Goal: Task Accomplishment & Management: Complete application form

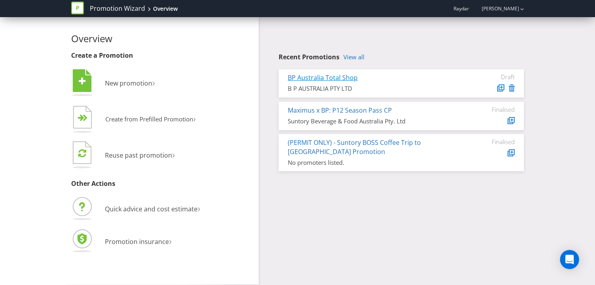
click at [338, 78] on link "BP Australia Total Shop" at bounding box center [323, 77] width 70 height 9
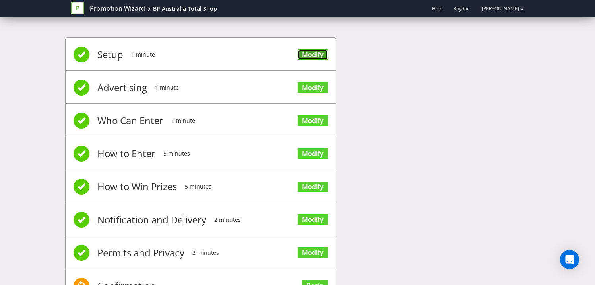
click at [312, 55] on link "Modify" at bounding box center [313, 54] width 30 height 11
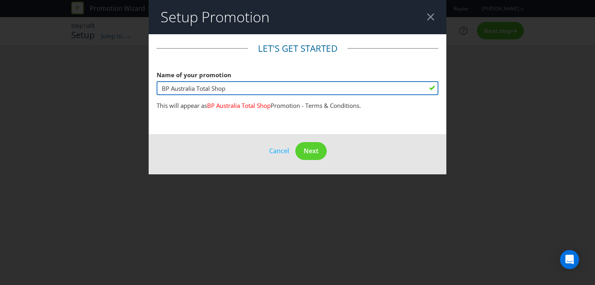
click at [159, 93] on input "BP Australia Total Shop" at bounding box center [298, 88] width 282 height 14
click at [161, 89] on input "BP Australia Total Shop" at bounding box center [298, 88] width 282 height 14
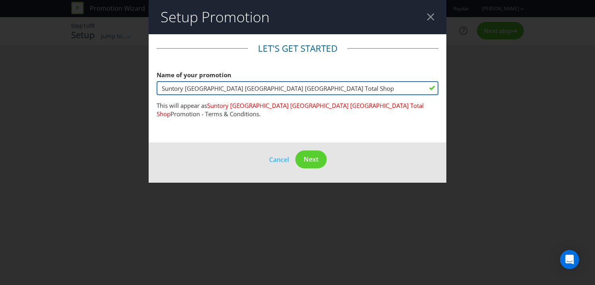
click at [215, 88] on input "Suntory [GEOGRAPHIC_DATA] [GEOGRAPHIC_DATA] [GEOGRAPHIC_DATA] Total Shop" at bounding box center [298, 88] width 282 height 14
drag, startPoint x: 290, startPoint y: 89, endPoint x: 372, endPoint y: 88, distance: 81.9
click at [372, 88] on input "Suntory [GEOGRAPHIC_DATA] BP Exclusive Promotion 2025 [GEOGRAPHIC_DATA] Total S…" at bounding box center [298, 88] width 282 height 14
drag, startPoint x: 275, startPoint y: 87, endPoint x: 246, endPoint y: 87, distance: 29.4
click at [246, 87] on input "Suntory [GEOGRAPHIC_DATA] BP Exclusive Promotion 2025" at bounding box center [298, 88] width 282 height 14
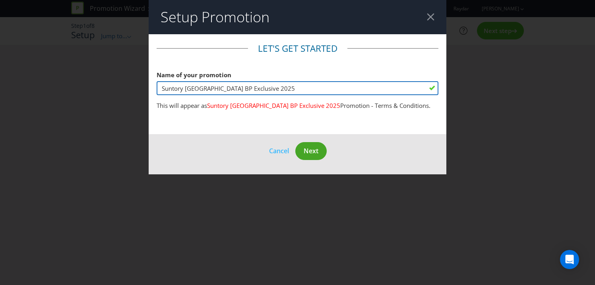
type input "Suntory [GEOGRAPHIC_DATA] BP Exclusive 2025"
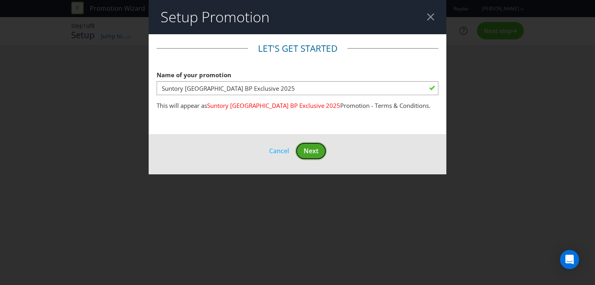
click at [307, 149] on span "Next" at bounding box center [311, 150] width 15 height 9
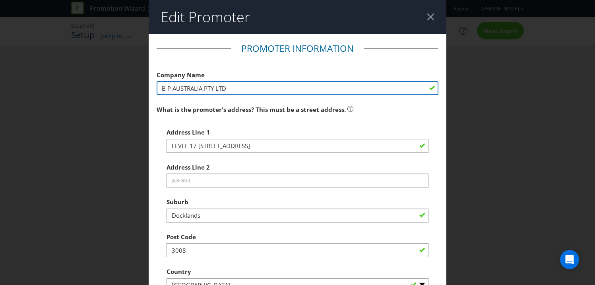
click at [178, 94] on input "B P AUSTRALIA PTY LTD" at bounding box center [298, 88] width 282 height 14
click at [179, 91] on input "B P AUSTRALIA PTY LTD" at bounding box center [298, 88] width 282 height 14
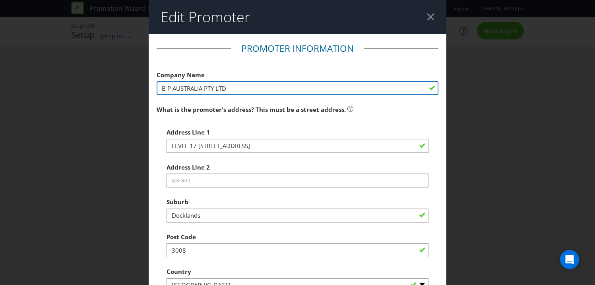
paste input "Suntory Beverage & Food Australia Pty Ltd"
type input "Suntory Beverage & Food Australia Pty Ltd"
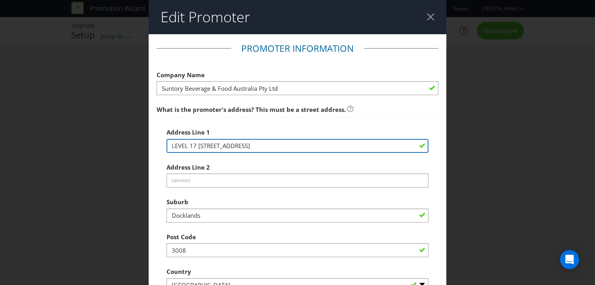
click at [252, 150] on input "LEVEL 17 [STREET_ADDRESS]" at bounding box center [298, 146] width 262 height 14
click at [252, 147] on input "LEVEL 17 [STREET_ADDRESS]" at bounding box center [298, 146] width 262 height 14
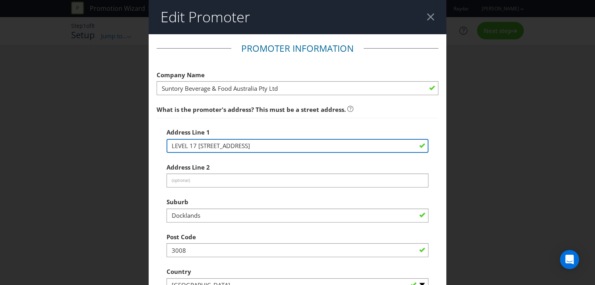
paste input "[STREET_ADDRESS]"
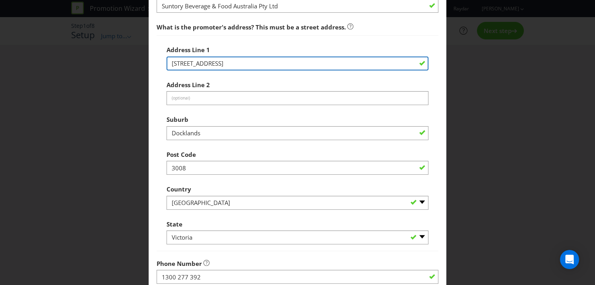
scroll to position [86, 0]
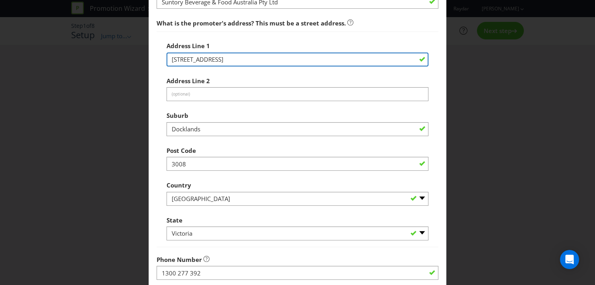
type input "[STREET_ADDRESS]"
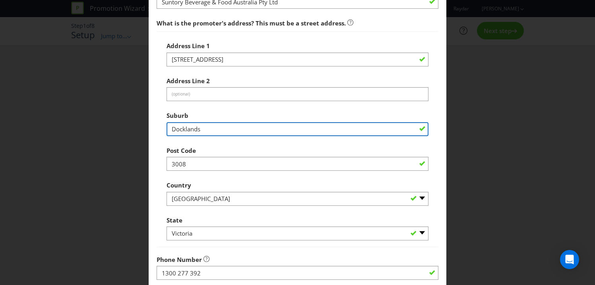
drag, startPoint x: 209, startPoint y: 128, endPoint x: 150, endPoint y: 125, distance: 58.5
click at [150, 125] on main "Promoter Information Company Name Suntory Beverage & Food Australia Pty Ltd Wha…" at bounding box center [298, 170] width 298 height 445
type input "[GEOGRAPHIC_DATA]"
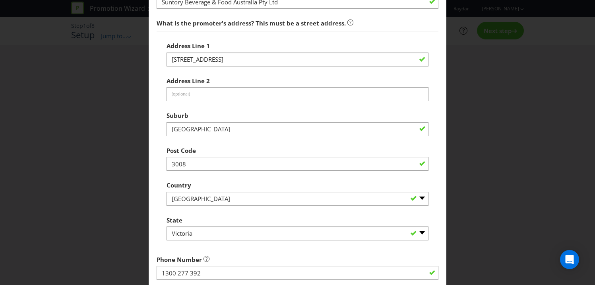
click at [233, 115] on div "Suburb [GEOGRAPHIC_DATA]" at bounding box center [298, 121] width 262 height 29
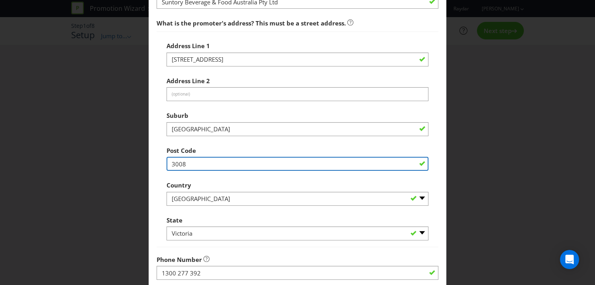
drag, startPoint x: 200, startPoint y: 165, endPoint x: 101, endPoint y: 163, distance: 99.0
click at [101, 163] on div "Edit Promoter Promoter Information Company Name Suntory Beverage & Food Austral…" at bounding box center [297, 142] width 595 height 285
type input "2000"
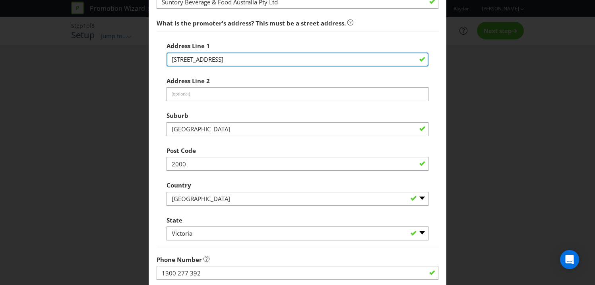
click at [305, 61] on input "[STREET_ADDRESS]" at bounding box center [298, 59] width 262 height 14
drag, startPoint x: 265, startPoint y: 60, endPoint x: 341, endPoint y: 60, distance: 75.5
click at [341, 61] on input "[STREET_ADDRESS]" at bounding box center [298, 59] width 262 height 14
type input "[STREET_ADDRESS]"
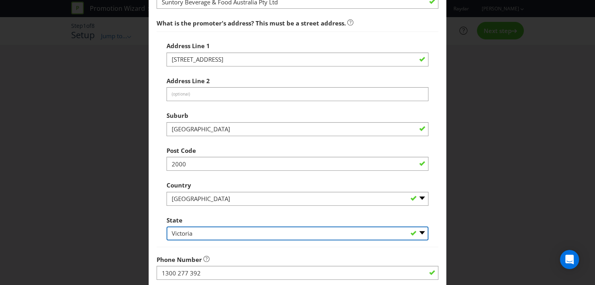
click at [206, 238] on select "-- Please Select -- [GEOGRAPHIC_DATA] [GEOGRAPHIC_DATA] [GEOGRAPHIC_DATA] [GEOG…" at bounding box center [298, 233] width 262 height 14
select select "[GEOGRAPHIC_DATA]"
click at [167, 226] on select "-- Please Select -- [GEOGRAPHIC_DATA] [GEOGRAPHIC_DATA] [GEOGRAPHIC_DATA] [GEOG…" at bounding box center [298, 233] width 262 height 14
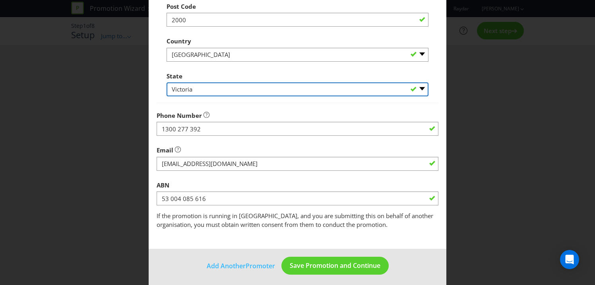
scroll to position [233, 0]
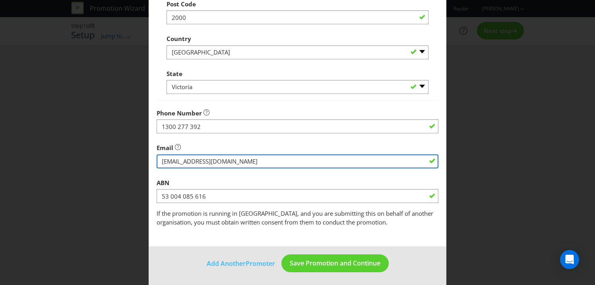
drag, startPoint x: 227, startPoint y: 163, endPoint x: 121, endPoint y: 163, distance: 106.1
click at [121, 163] on div "Edit Promoter Promoter Information Company Name Suntory Beverage & Food Austral…" at bounding box center [297, 142] width 595 height 285
paste input "[EMAIL_ADDRESS][DOMAIN_NAME]"
type input "[EMAIL_ADDRESS][DOMAIN_NAME]"
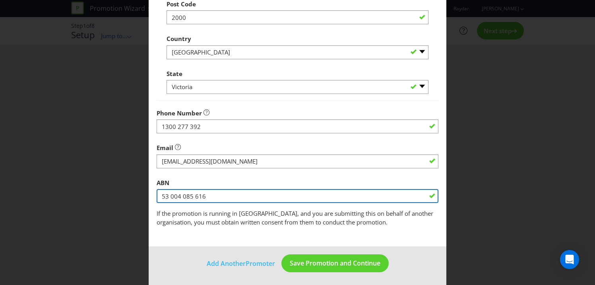
click at [189, 199] on input "53 004 085 616" at bounding box center [298, 196] width 282 height 14
paste input "73 060 091 53"
type input "73 060 091 536"
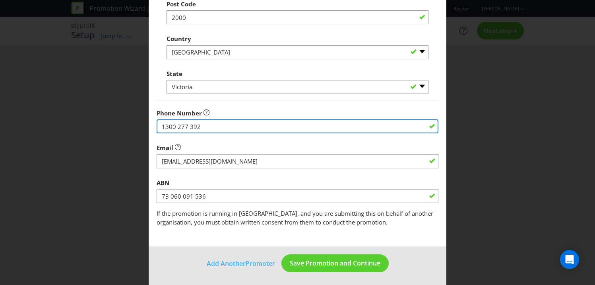
click at [220, 128] on input "1300 277 392" at bounding box center [298, 126] width 282 height 14
drag, startPoint x: 209, startPoint y: 126, endPoint x: 136, endPoint y: 127, distance: 72.8
click at [136, 127] on div "Edit Promoter Promoter Information Company Name Suntory Beverage & Food Austral…" at bounding box center [297, 142] width 595 height 285
paste input "[PHONE_NUMBER]"
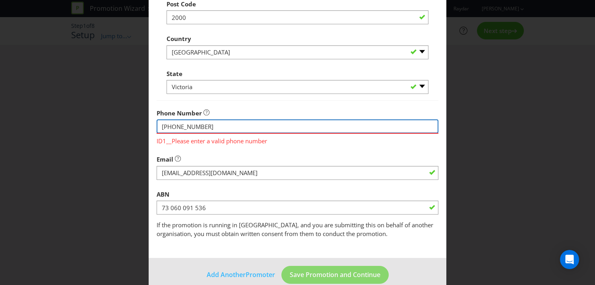
click at [163, 126] on input "[PHONE_NUMBER]" at bounding box center [298, 126] width 282 height 14
click at [219, 128] on input "[PHONE_NUMBER]" at bounding box center [298, 126] width 282 height 14
click at [178, 126] on input "[PHONE_NUMBER]" at bounding box center [298, 126] width 282 height 14
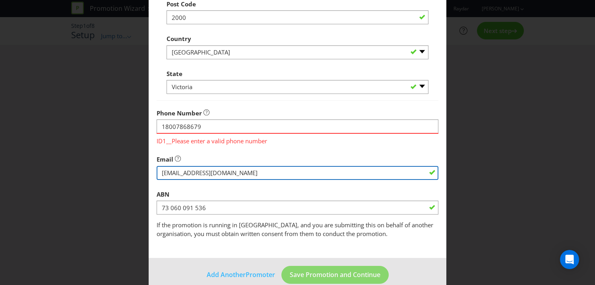
click at [178, 170] on input "string" at bounding box center [298, 173] width 282 height 14
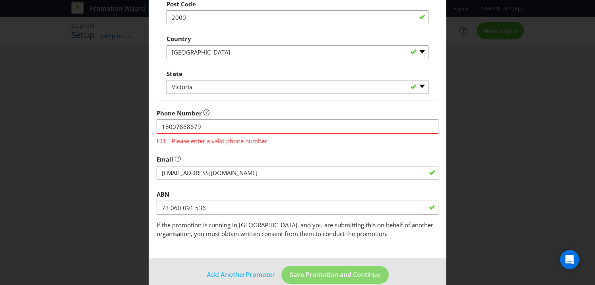
click at [202, 150] on fieldset "Promoter Information Company Name Suntory Beverage & Food Australia Pty Ltd Wha…" at bounding box center [298, 24] width 282 height 429
click at [189, 142] on span "ID1__Please enter a valid phone number" at bounding box center [298, 140] width 282 height 12
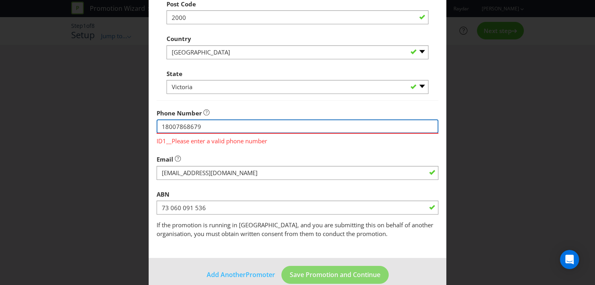
click at [176, 127] on input "18007868679" at bounding box center [298, 126] width 282 height 14
click at [188, 127] on input "[PHONE_NUMBER]" at bounding box center [298, 126] width 282 height 14
type input "[PHONE_NUMBER]"
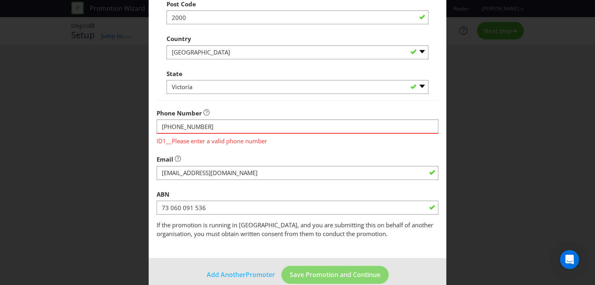
click at [164, 141] on span "ID1__Please enter a valid phone number" at bounding box center [298, 140] width 282 height 12
click at [161, 141] on span "ID1__Please enter a valid phone number" at bounding box center [298, 140] width 282 height 12
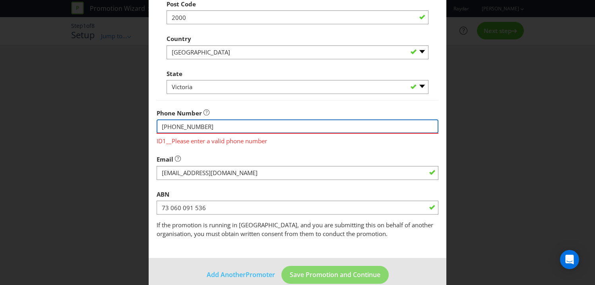
click at [164, 125] on input "[PHONE_NUMBER]" at bounding box center [298, 126] width 282 height 14
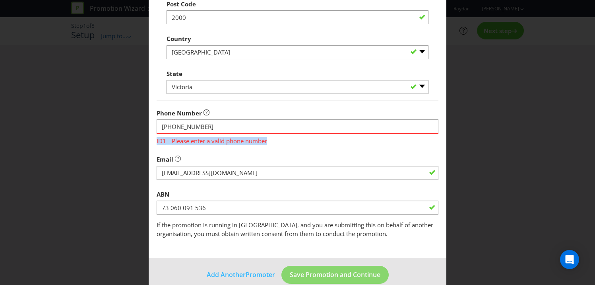
drag, startPoint x: 268, startPoint y: 142, endPoint x: 141, endPoint y: 142, distance: 126.4
click at [141, 142] on div "Edit Promoter Promoter Information Company Name Suntory Beverage & Food Austral…" at bounding box center [297, 142] width 595 height 285
copy span "ID1__Please enter a valid phone number"
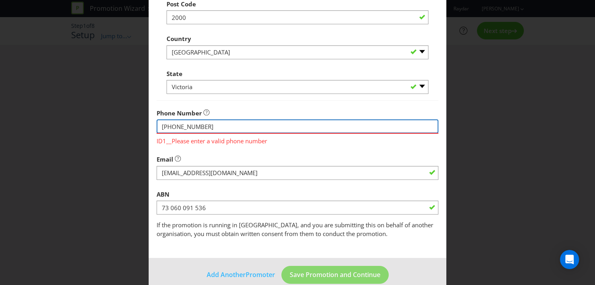
click at [162, 127] on input "[PHONE_NUMBER]" at bounding box center [298, 126] width 282 height 14
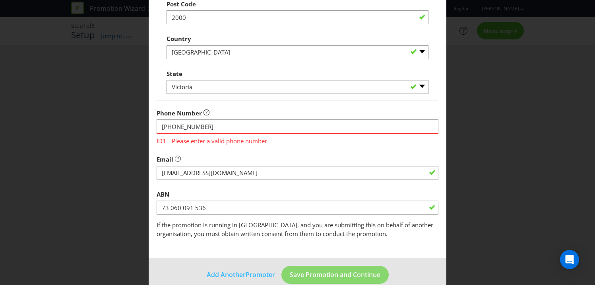
click at [212, 141] on span "ID1__Please enter a valid phone number" at bounding box center [298, 140] width 282 height 12
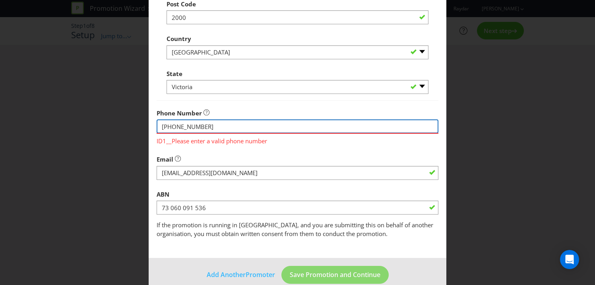
click at [163, 127] on input "[PHONE_NUMBER]" at bounding box center [298, 126] width 282 height 14
drag, startPoint x: 210, startPoint y: 124, endPoint x: 91, endPoint y: 124, distance: 119.7
click at [91, 124] on div "Edit Promoter Promoter Information Company Name Suntory Beverage & Food Austral…" at bounding box center [297, 142] width 595 height 285
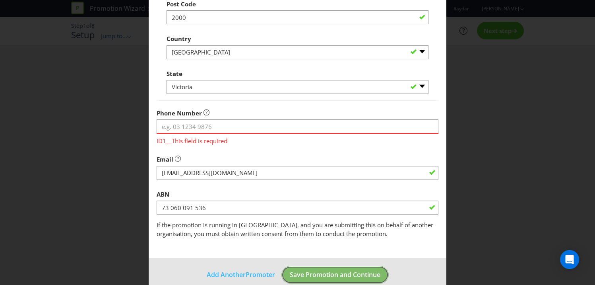
click at [318, 273] on span "Save Promotion and Continue" at bounding box center [335, 274] width 91 height 9
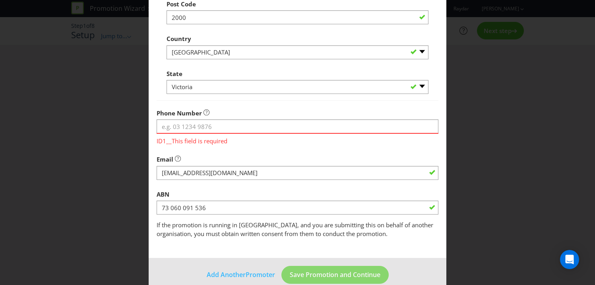
click at [371, 110] on div "Phone Number ID1__This field is required" at bounding box center [298, 125] width 282 height 40
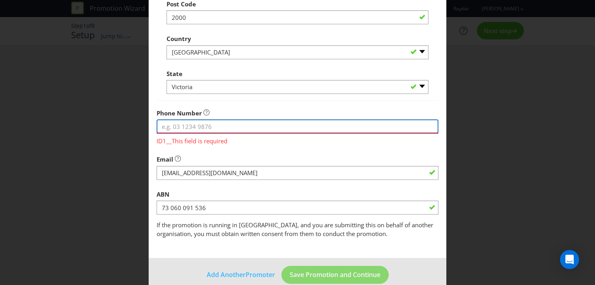
click at [235, 126] on input "tel" at bounding box center [298, 126] width 282 height 14
paste input "ID1__Please enter a valid phone number"
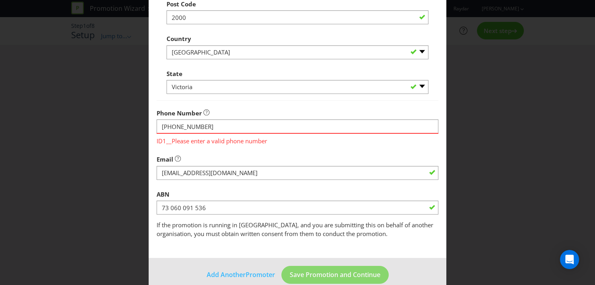
click at [272, 112] on div "Phone Number [PHONE_NUMBER] ID1__Please enter a valid phone number" at bounding box center [298, 125] width 282 height 40
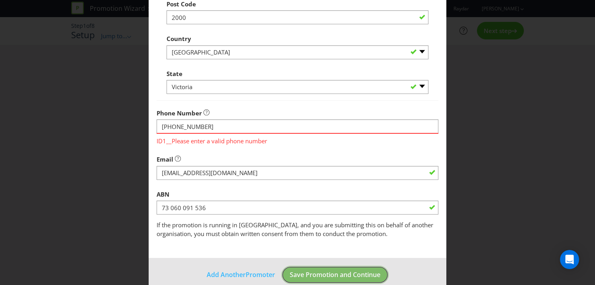
click at [305, 276] on span "Save Promotion and Continue" at bounding box center [335, 274] width 91 height 9
click at [322, 270] on button "Save Promotion and Continue" at bounding box center [334, 275] width 107 height 18
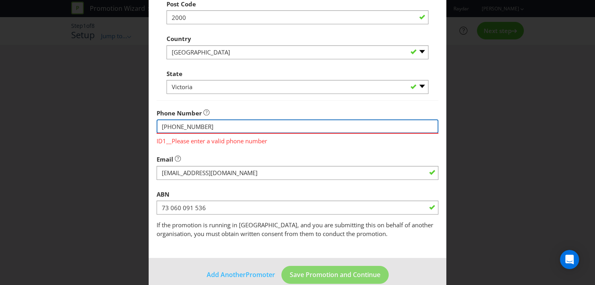
click at [187, 126] on input "[PHONE_NUMBER]" at bounding box center [298, 126] width 282 height 14
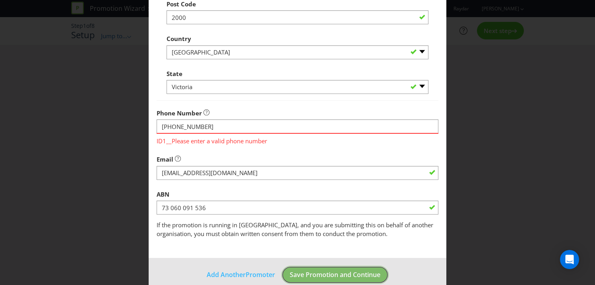
click at [322, 272] on span "Save Promotion and Continue" at bounding box center [335, 274] width 91 height 9
click at [333, 278] on span "Save Promotion and Continue" at bounding box center [335, 274] width 91 height 9
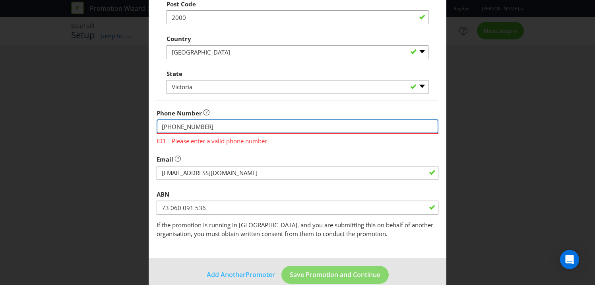
drag, startPoint x: 179, startPoint y: 129, endPoint x: 265, endPoint y: 126, distance: 86.7
click at [266, 126] on input "[PHONE_NUMBER]" at bounding box center [298, 126] width 282 height 14
type input "1800 SUNTORY"
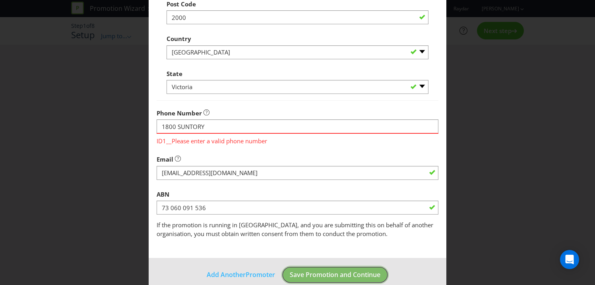
click at [318, 269] on button "Save Promotion and Continue" at bounding box center [334, 275] width 107 height 18
click at [322, 271] on span "Save Promotion and Continue" at bounding box center [335, 274] width 91 height 9
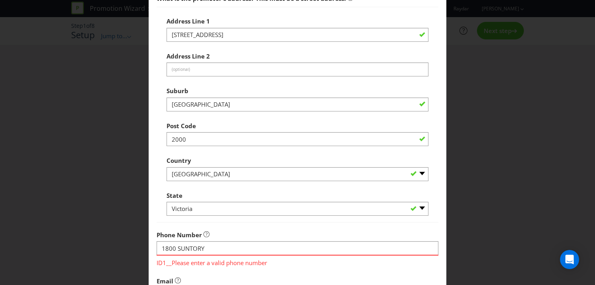
scroll to position [246, 0]
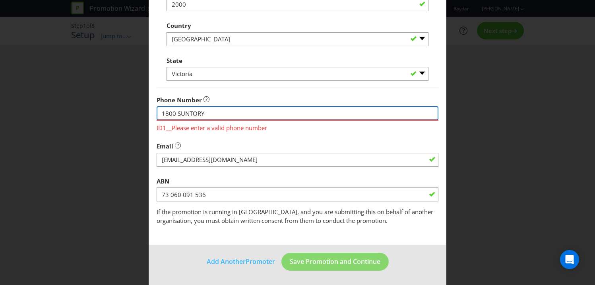
click at [202, 114] on input "1800 SUNTORY" at bounding box center [298, 113] width 282 height 14
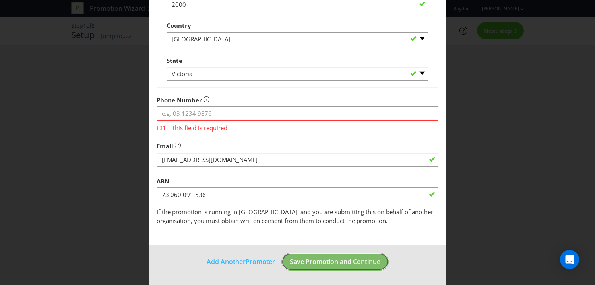
click at [322, 259] on span "Save Promotion and Continue" at bounding box center [335, 261] width 91 height 9
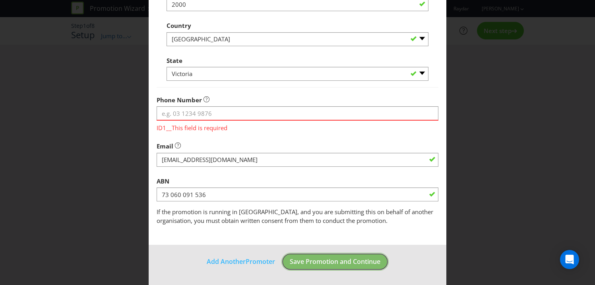
click at [322, 259] on span "Save Promotion and Continue" at bounding box center [335, 261] width 91 height 9
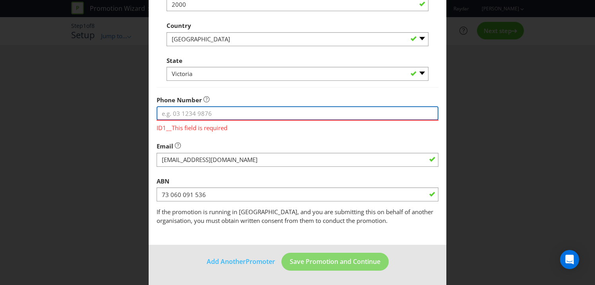
click at [178, 114] on input "tel" at bounding box center [298, 113] width 282 height 14
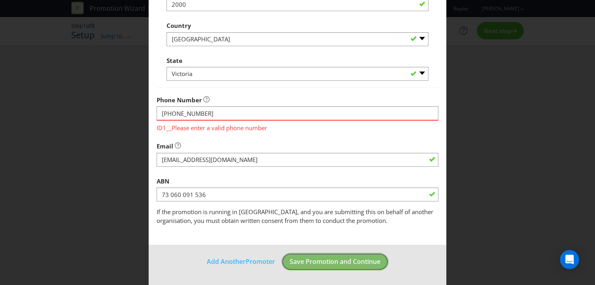
click at [321, 261] on span "Save Promotion and Continue" at bounding box center [335, 261] width 91 height 9
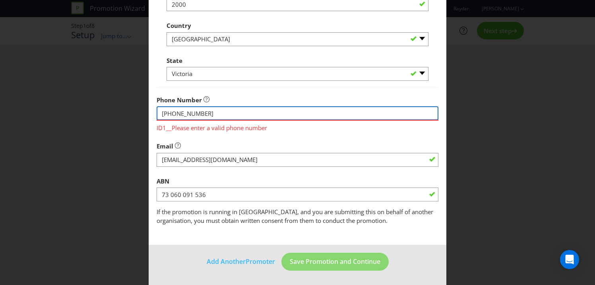
click at [207, 110] on input "[PHONE_NUMBER]" at bounding box center [298, 113] width 282 height 14
paste input "[PHONE_NUMBER]"
type input "[PHONE_NUMBER]"
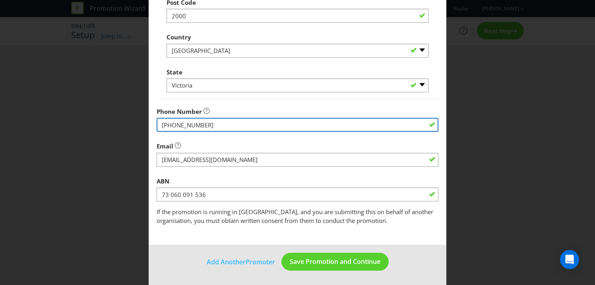
scroll to position [234, 0]
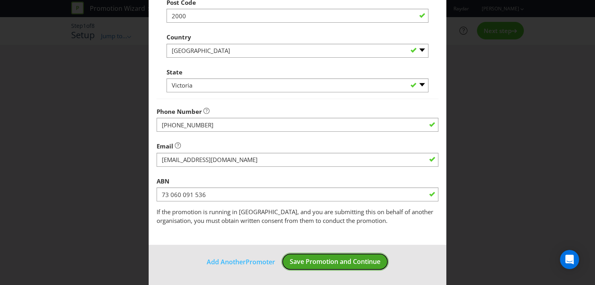
click at [341, 260] on span "Save Promotion and Continue" at bounding box center [335, 261] width 91 height 9
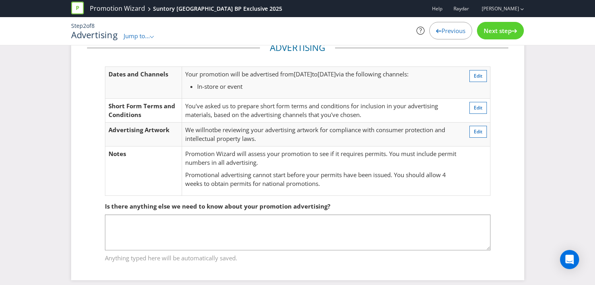
scroll to position [31, 0]
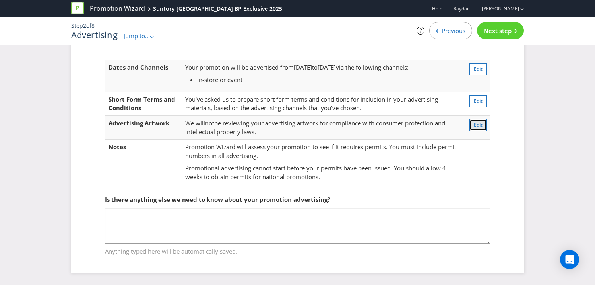
click at [480, 122] on span "Edit" at bounding box center [478, 124] width 9 height 7
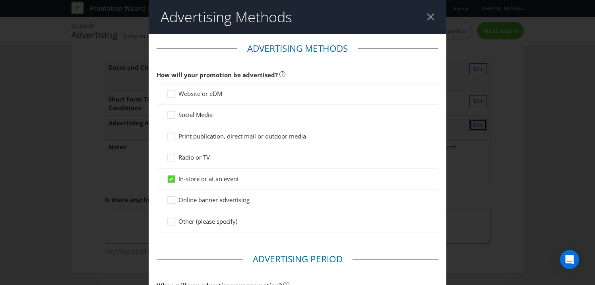
scroll to position [295, 0]
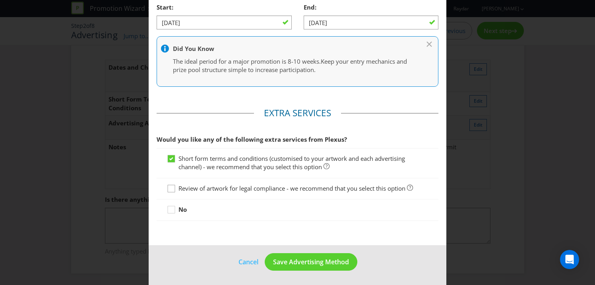
click at [173, 187] on icon at bounding box center [173, 190] width 12 height 12
click at [0, 0] on input "Review of artwork for legal compliance - we recommend that you select this opti…" at bounding box center [0, 0] width 0 height 0
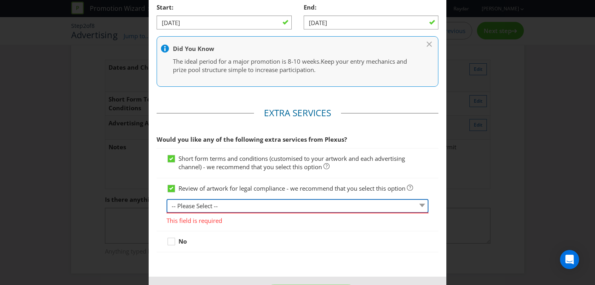
click at [218, 205] on select "-- Please Select -- 1 piece 2-4 pieces (provided at same time) 5-7 pieces (prov…" at bounding box center [298, 206] width 262 height 14
select select "MARKETING_REVIEW_1"
click at [167, 199] on select "-- Please Select -- 1 piece 2-4 pieces (provided at same time) 5-7 pieces (prov…" at bounding box center [298, 206] width 262 height 14
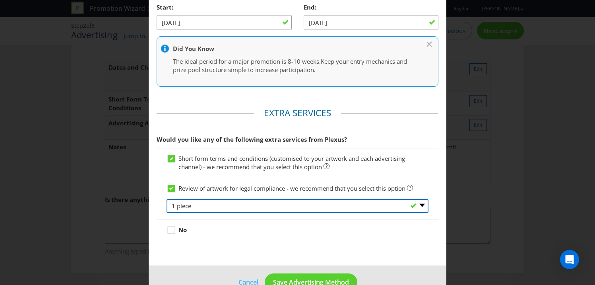
scroll to position [315, 0]
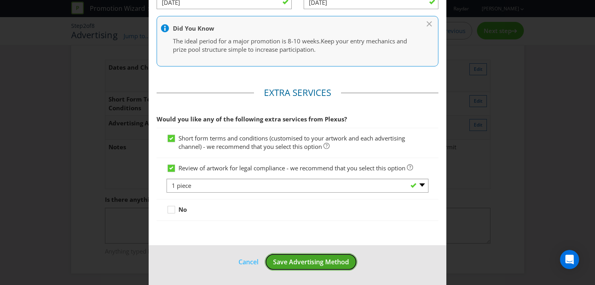
click at [316, 262] on span "Save Advertising Method" at bounding box center [311, 261] width 76 height 9
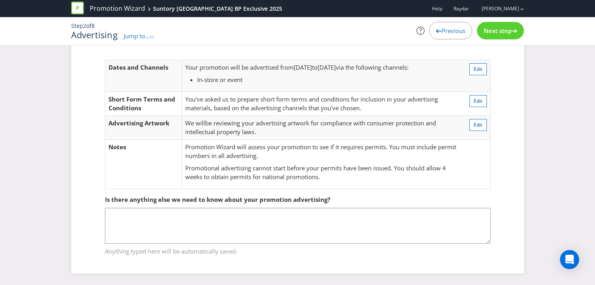
click at [502, 34] on span "Next step" at bounding box center [498, 31] width 28 height 8
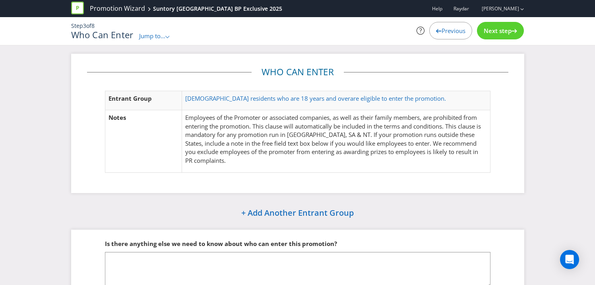
click at [491, 33] on span "Next step" at bounding box center [498, 31] width 28 height 8
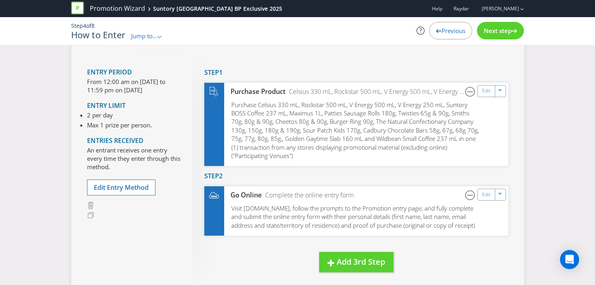
scroll to position [45, 0]
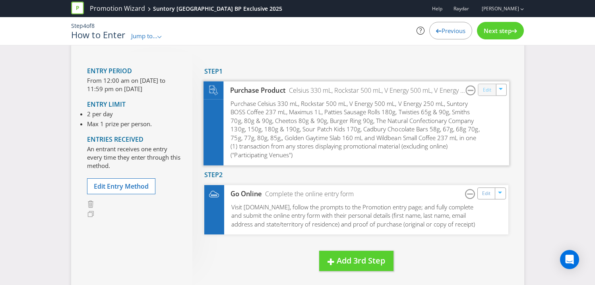
click at [485, 90] on link "Edit" at bounding box center [487, 89] width 8 height 9
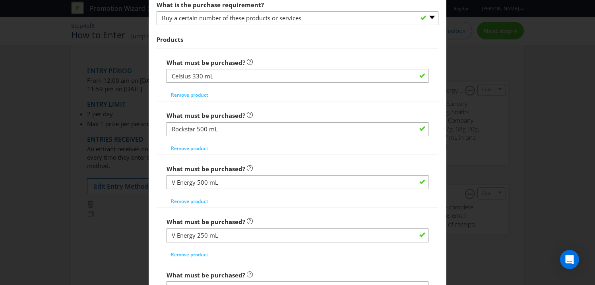
scroll to position [406, 0]
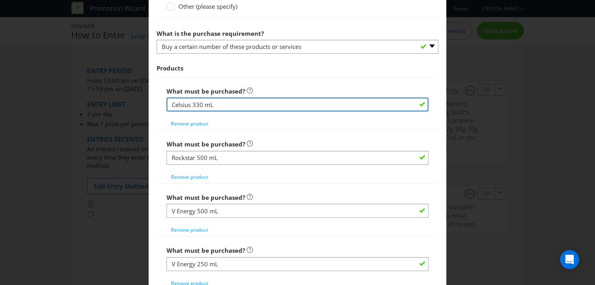
click at [236, 103] on input "Celsius 330 mL" at bounding box center [298, 104] width 262 height 14
drag, startPoint x: 215, startPoint y: 104, endPoint x: 249, endPoint y: 103, distance: 33.8
click at [249, 104] on input "Celsius 330 mL varieties" at bounding box center [298, 104] width 262 height 14
type input "Celsius 330 mL varieties"
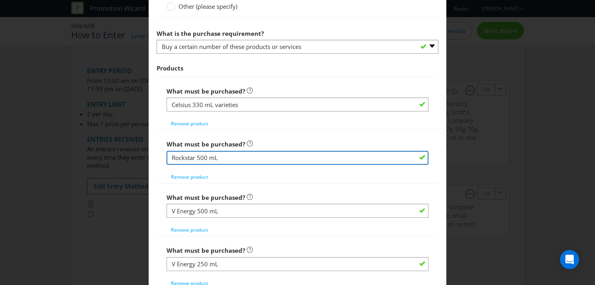
click at [226, 161] on input "Rockstar 500 mL" at bounding box center [298, 158] width 262 height 14
paste input "varieties"
type input "Rockstar 500 mL varieties"
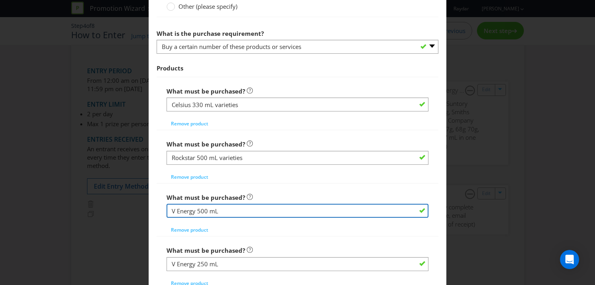
click at [221, 213] on input "V Energy 500 mL" at bounding box center [298, 211] width 262 height 14
paste input "varieties"
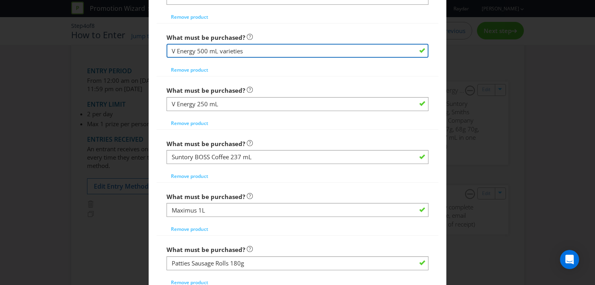
scroll to position [568, 0]
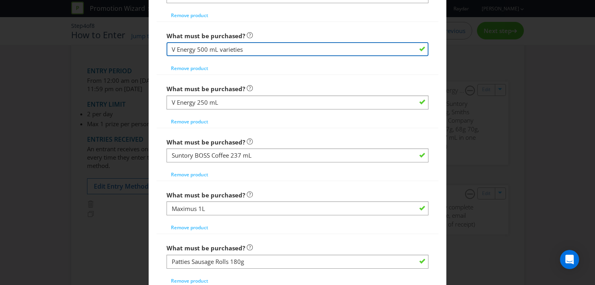
type input "V Energy 500 mL varieties"
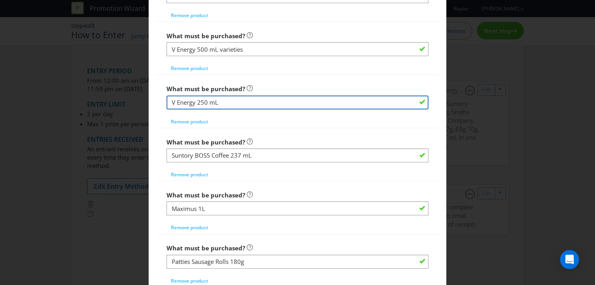
click at [234, 103] on input "V Energy 250 mL" at bounding box center [298, 102] width 262 height 14
paste input "varieties"
type input "V Energy 250 mL varieties"
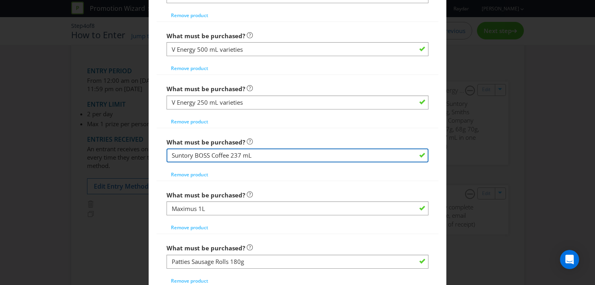
click at [272, 153] on input "Suntory BOSS Coffee 237 mL" at bounding box center [298, 155] width 262 height 14
paste input "varieties"
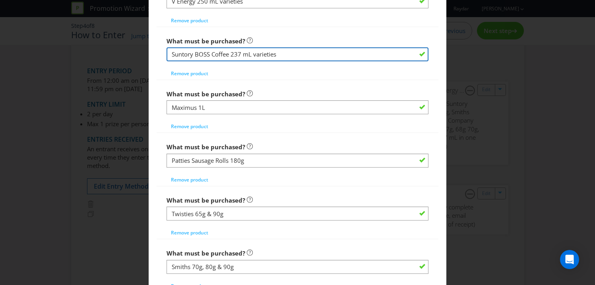
scroll to position [672, 0]
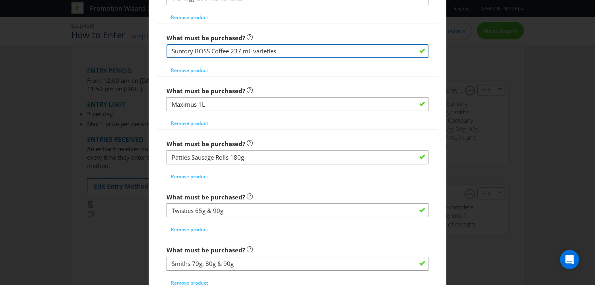
drag, startPoint x: 251, startPoint y: 50, endPoint x: 232, endPoint y: 50, distance: 19.1
click at [232, 50] on input "Suntory BOSS Coffee 237 mL varieties" at bounding box center [298, 51] width 262 height 14
type input "Suntory BOSS Coffee varieties"
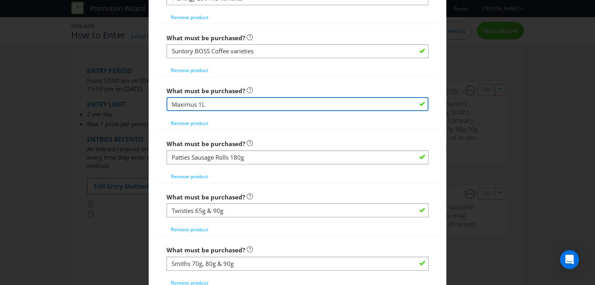
click at [211, 102] on input "Maximus 1L" at bounding box center [298, 104] width 262 height 14
paste input "varieties"
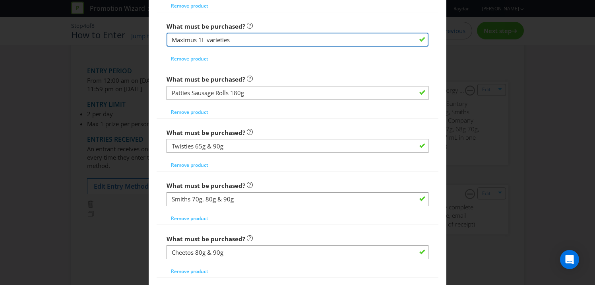
scroll to position [750, 0]
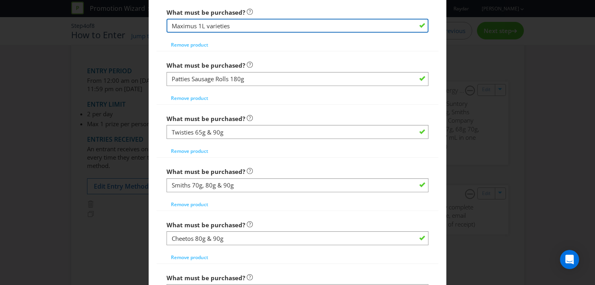
type input "Maximus 1L varieties"
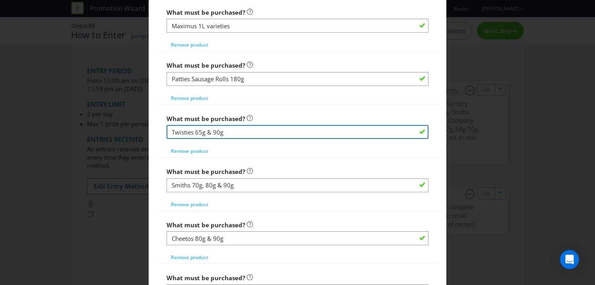
click at [173, 131] on input "Twisties 65g & 90g" at bounding box center [298, 132] width 262 height 14
click at [214, 132] on input "Smiths, Twisties 65g & 90g" at bounding box center [298, 132] width 262 height 14
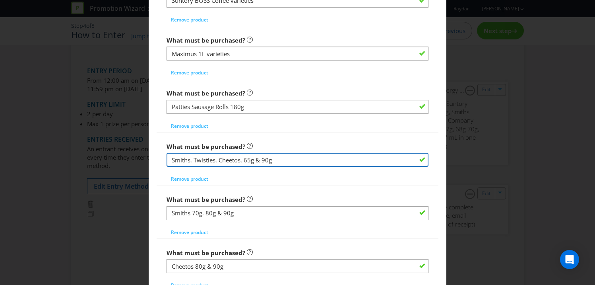
scroll to position [723, 0]
click at [295, 158] on input "Smiths, Twisties, Cheetos, Burger Ring 65g & 90g" at bounding box center [298, 159] width 262 height 14
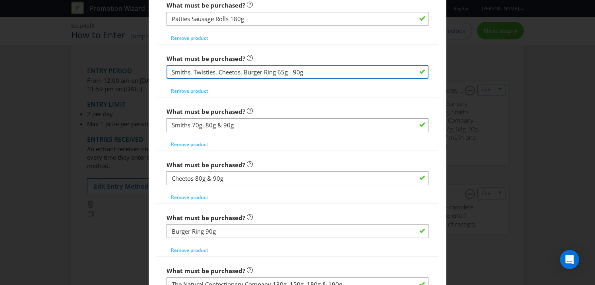
scroll to position [802, 0]
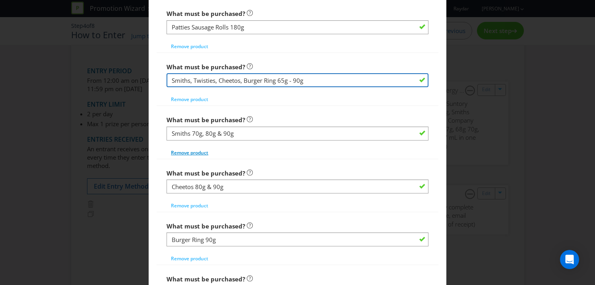
type input "Smiths, Twisties, Cheetos, Burger Ring 65g - 90g"
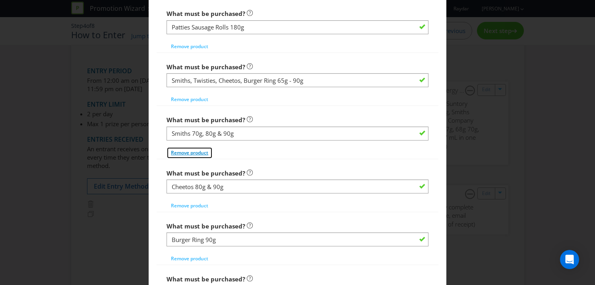
click at [202, 154] on span "Remove product" at bounding box center [189, 152] width 37 height 7
type input "Cheetos 80g & 90g"
type input "Burger Ring 90g"
type input "The Natural Confectionary Company 130g, 150g, 180g & 190g"
type input "Sour Patch Kids 170g"
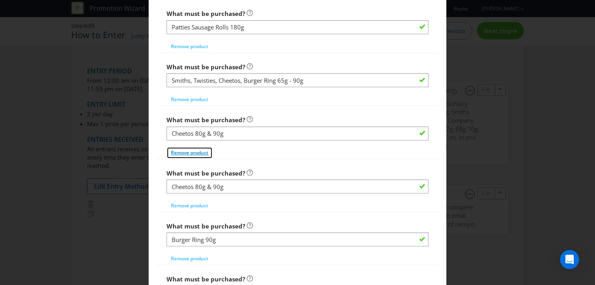
type input "Cadbury Chocolate Bars 58g, 67g, 68g 70g, 75g, 77g, 80g, 85g,"
type input "Golden Gaytime Slab 160 mL"
type input "Wildbean Small Coffee 237 mL"
click at [202, 154] on span "Remove product" at bounding box center [189, 152] width 37 height 7
type input "Burger Ring 90g"
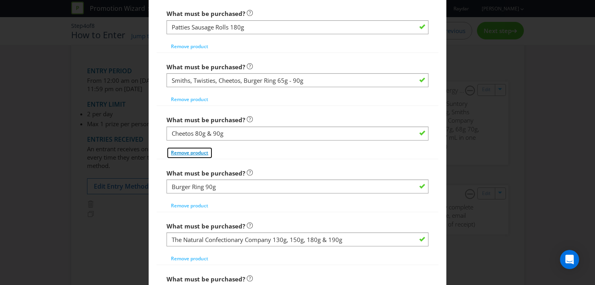
type input "The Natural Confectionary Company 130g, 150g, 180g & 190g"
type input "Sour Patch Kids 170g"
type input "Cadbury Chocolate Bars 58g, 67g, 68g 70g, 75g, 77g, 80g, 85g,"
type input "Golden Gaytime Slab 160 mL"
type input "Wildbean Small Coffee 237 mL"
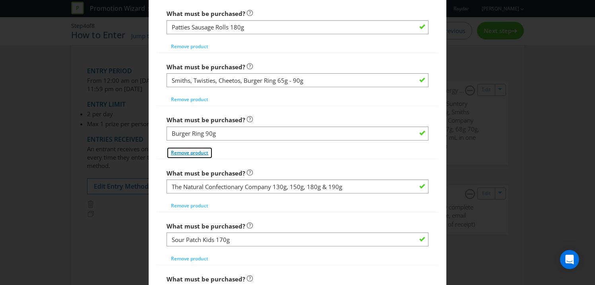
click at [202, 155] on span "Remove product" at bounding box center [189, 152] width 37 height 7
type input "The Natural Confectionary Company 130g, 150g, 180g & 190g"
type input "Sour Patch Kids 170g"
type input "Cadbury Chocolate Bars 58g, 67g, 68g 70g, 75g, 77g, 80g, 85g,"
type input "Golden Gaytime Slab 160 mL"
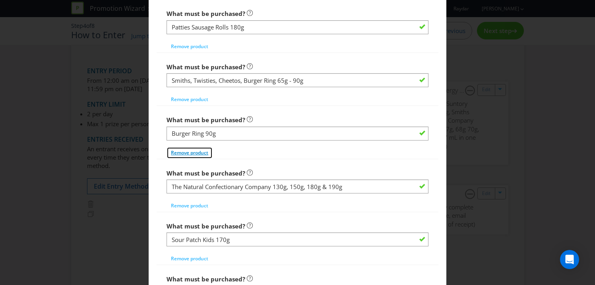
type input "Wildbean Small Coffee 237 mL"
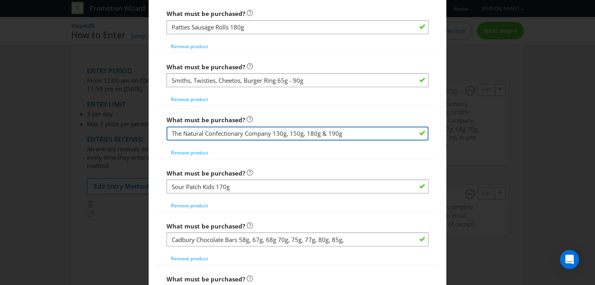
drag, startPoint x: 327, startPoint y: 134, endPoint x: 290, endPoint y: 133, distance: 37.0
click at [290, 133] on input "The Natural Confectionary Company 130g, 150g, 180g & 190g" at bounding box center [298, 133] width 262 height 14
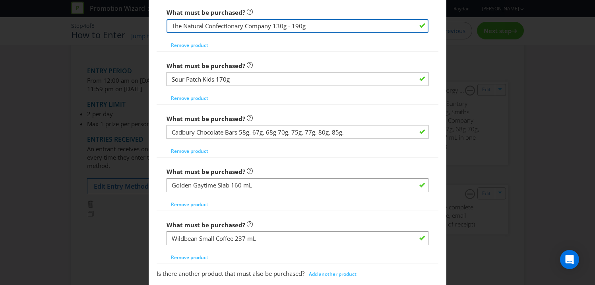
scroll to position [910, 0]
type input "The Natural Confectionary Company 130g - 190g"
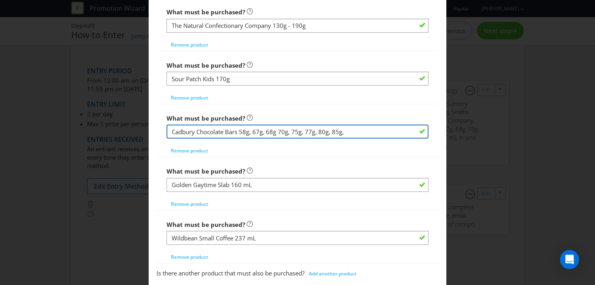
drag, startPoint x: 252, startPoint y: 132, endPoint x: 331, endPoint y: 132, distance: 79.5
click at [331, 132] on input "Cadbury Chocolate Bars 58g, 67g, 68g 70g, 75g, 77g, 80g, 85g," at bounding box center [298, 131] width 262 height 14
drag, startPoint x: 227, startPoint y: 131, endPoint x: 357, endPoint y: 132, distance: 129.6
click at [357, 132] on input "Cadbury Chocolate Bars 58g, 67g, 68g 70g, 75g, 77g, 80g, 85g," at bounding box center [298, 131] width 262 height 14
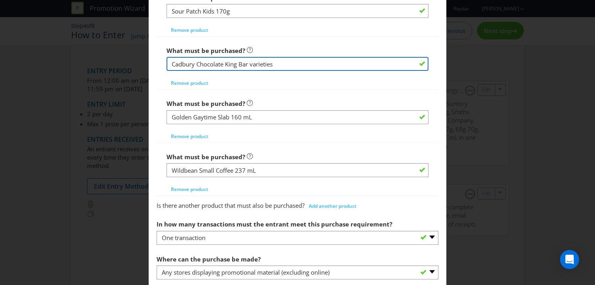
scroll to position [979, 0]
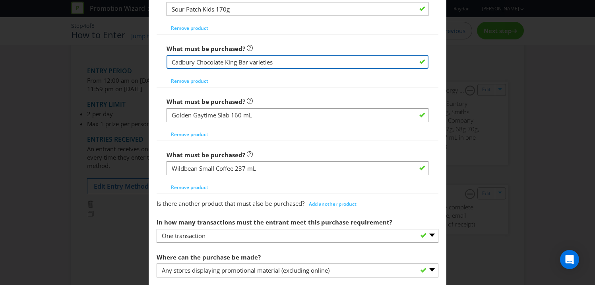
type input "Cadbury Chocolate King Bar varieties"
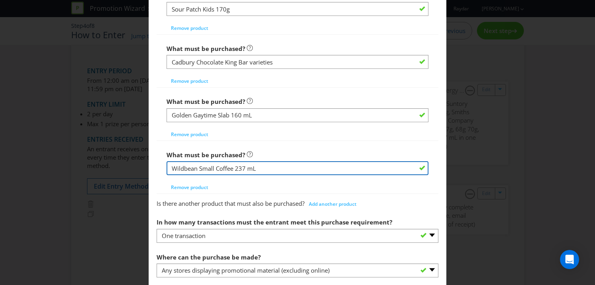
drag, startPoint x: 236, startPoint y: 169, endPoint x: 260, endPoint y: 167, distance: 23.9
click at [260, 168] on input "Wildbean Small Coffee 237 mL" at bounding box center [298, 168] width 262 height 14
type input "Wildbean Small Coffee"
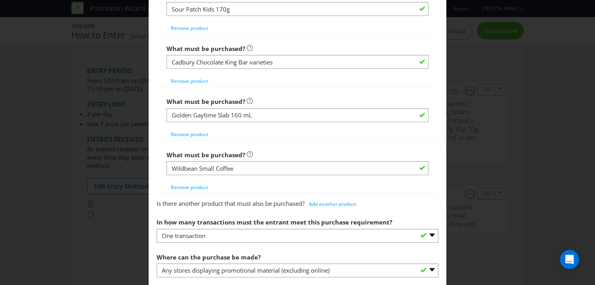
click at [284, 134] on div "What must be purchased? Golden Gaytime Slab 160 mL Remove product" at bounding box center [298, 116] width 262 height 47
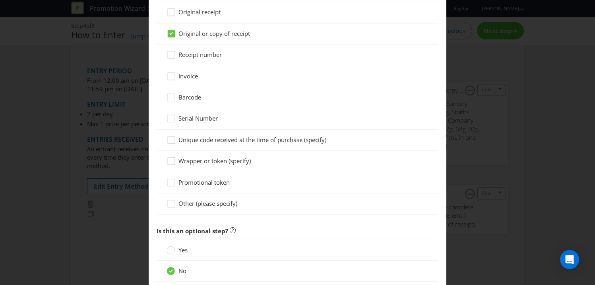
scroll to position [1431, 0]
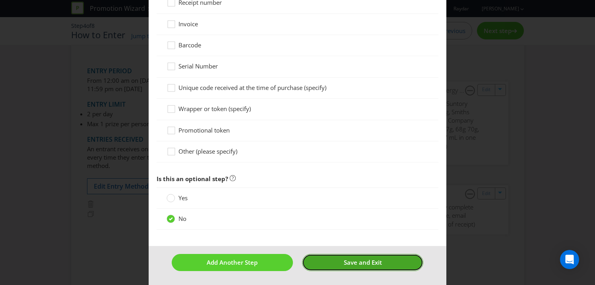
click at [342, 264] on button "Save and Exit" at bounding box center [362, 262] width 121 height 17
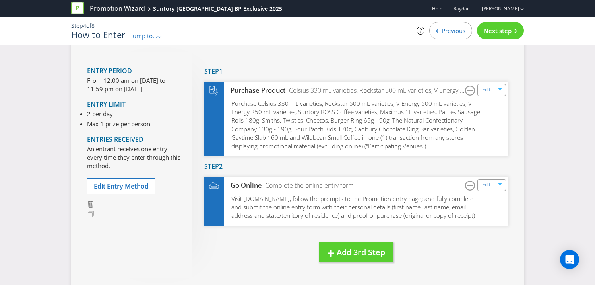
click at [505, 30] on span "Next step" at bounding box center [498, 31] width 28 height 8
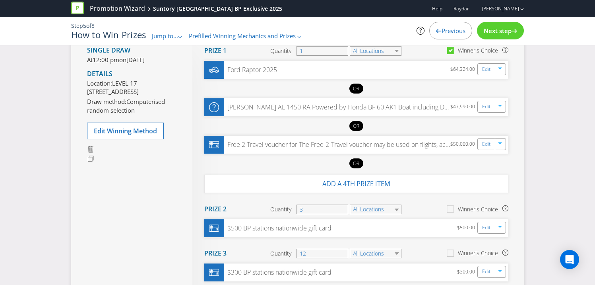
scroll to position [125, 0]
click at [487, 69] on link "Edit" at bounding box center [487, 68] width 8 height 9
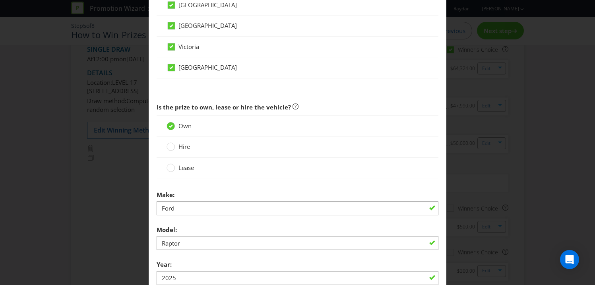
scroll to position [1098, 0]
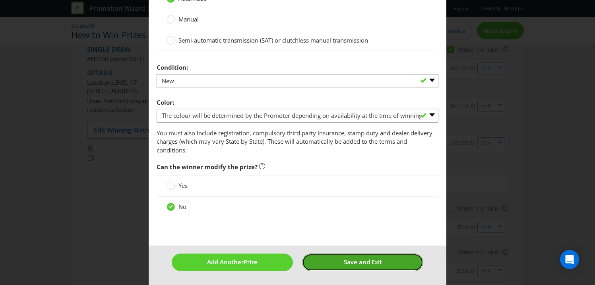
click at [361, 266] on button "Save and Exit" at bounding box center [362, 261] width 121 height 17
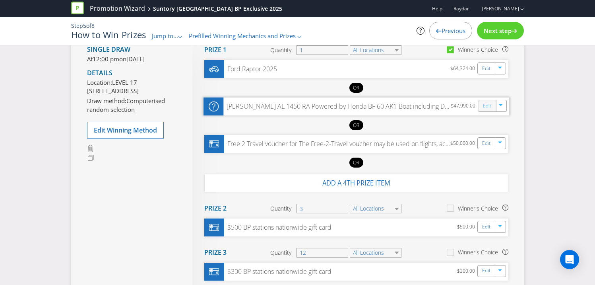
click at [484, 106] on link "Edit" at bounding box center [487, 105] width 8 height 9
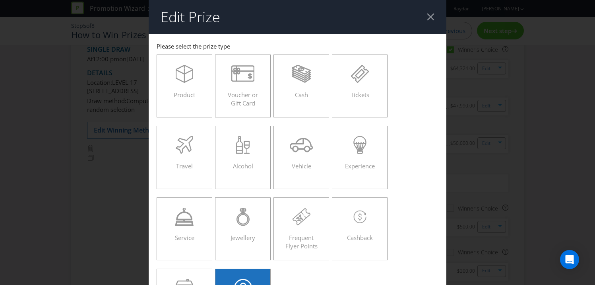
click at [433, 17] on div at bounding box center [431, 17] width 8 height 8
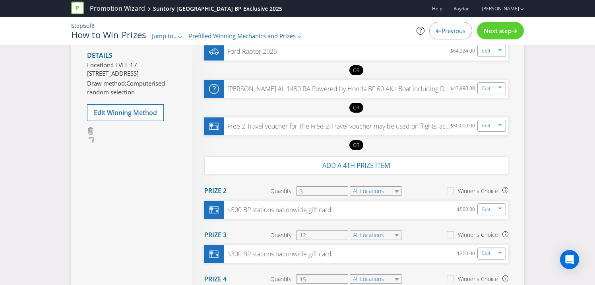
scroll to position [206, 0]
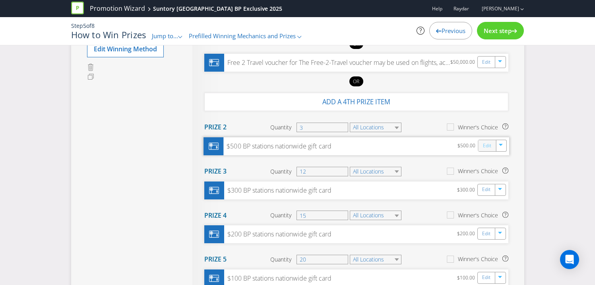
click at [489, 144] on link "Edit" at bounding box center [487, 145] width 8 height 9
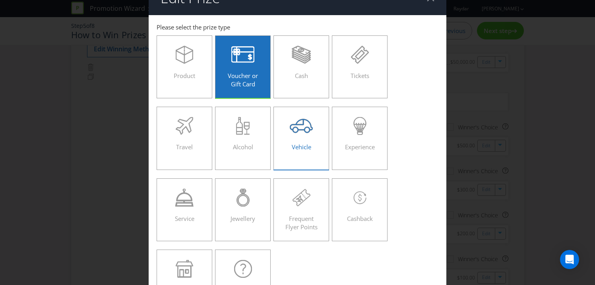
scroll to position [13, 0]
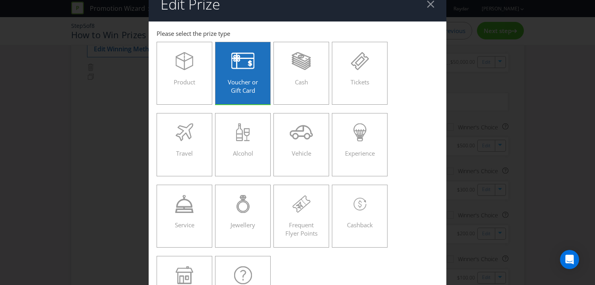
click at [494, 122] on div "Edit Prize [GEOGRAPHIC_DATA] [GEOGRAPHIC_DATA] [GEOGRAPHIC_DATA] [GEOGRAPHIC_DA…" at bounding box center [297, 142] width 595 height 285
click at [427, 5] on header "Edit Prize" at bounding box center [298, 4] width 298 height 34
click at [431, 5] on div at bounding box center [431, 4] width 8 height 8
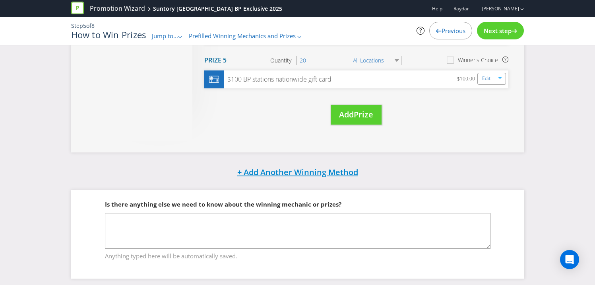
scroll to position [410, 0]
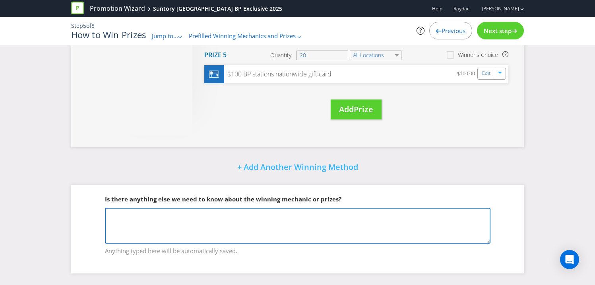
click at [196, 228] on textarea at bounding box center [298, 226] width 386 height 36
type textarea "M"
type textarea "Buy any 2 participating products"
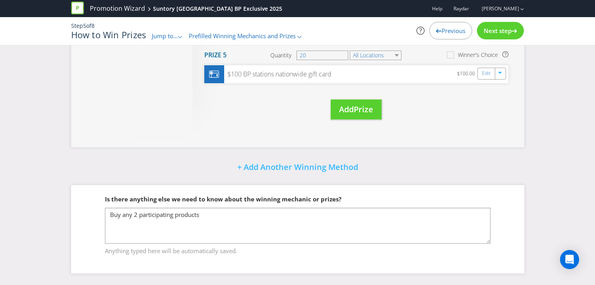
click at [493, 31] on span "Next step" at bounding box center [498, 31] width 28 height 8
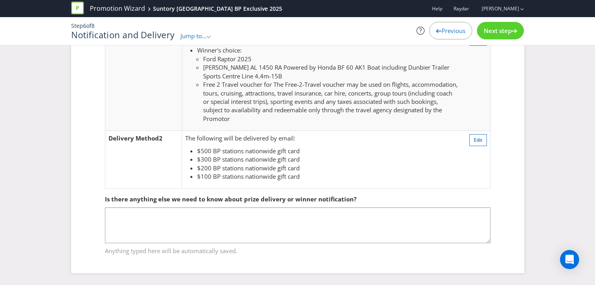
scroll to position [309, 0]
click at [460, 31] on span "Previous" at bounding box center [454, 31] width 24 height 8
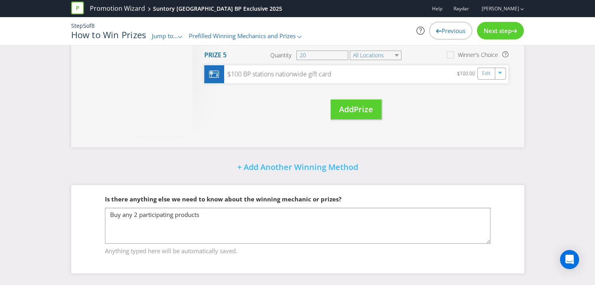
click at [460, 31] on span "Previous" at bounding box center [454, 31] width 24 height 8
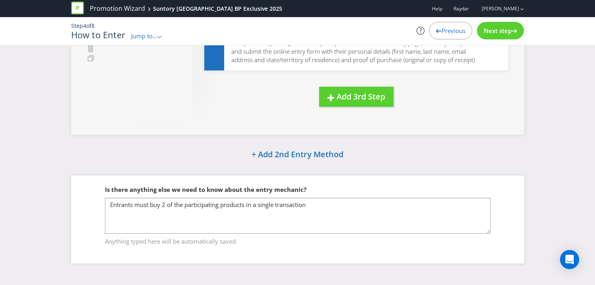
click at [505, 29] on span "Next step" at bounding box center [498, 31] width 28 height 8
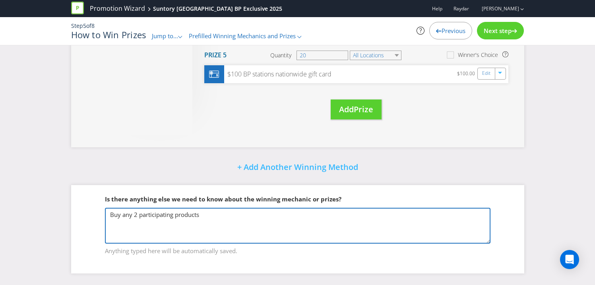
drag, startPoint x: 219, startPoint y: 221, endPoint x: 80, endPoint y: 219, distance: 139.6
click at [80, 219] on div "Is there anything else we need to know about the winning mechanic or prizes? Bu…" at bounding box center [297, 229] width 453 height 88
click at [151, 211] on textarea "Buy any 2 participating products" at bounding box center [298, 226] width 386 height 36
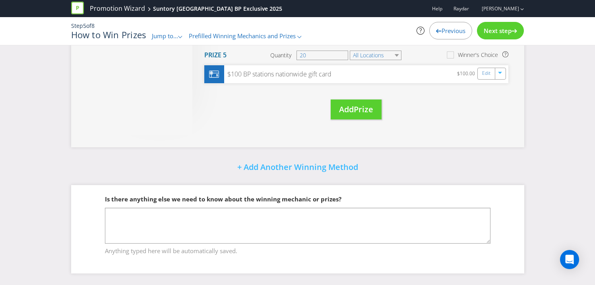
click at [497, 26] on div "Next step" at bounding box center [500, 30] width 47 height 17
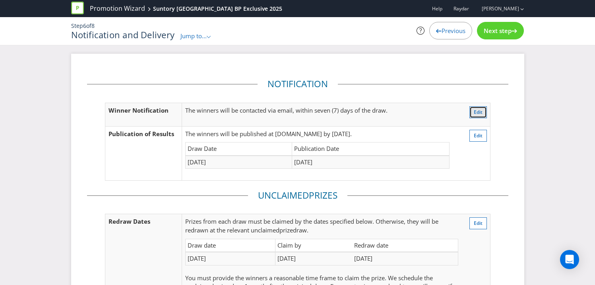
click at [479, 113] on span "Edit" at bounding box center [478, 112] width 9 height 7
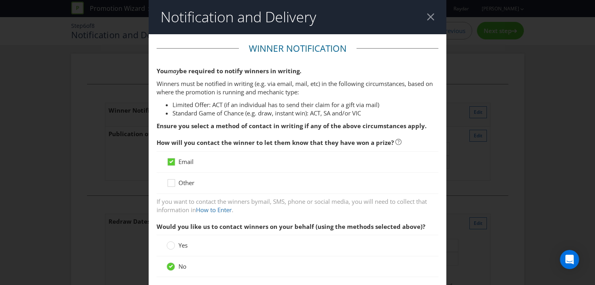
click at [490, 116] on div "Notification and Delivery Winner Notification You may be required to notify win…" at bounding box center [297, 142] width 595 height 285
click at [432, 18] on div at bounding box center [431, 17] width 8 height 8
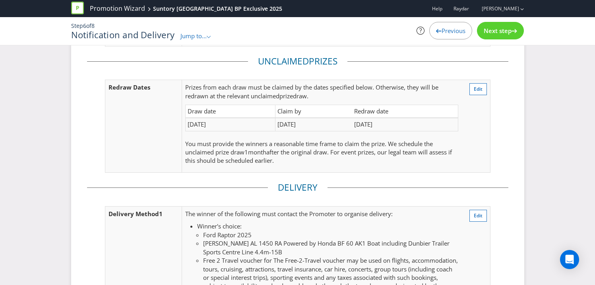
scroll to position [145, 0]
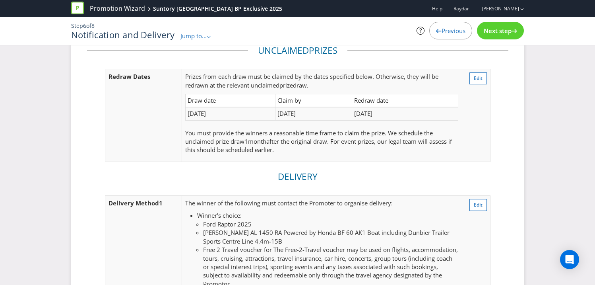
click at [450, 33] on span "Previous" at bounding box center [454, 31] width 24 height 8
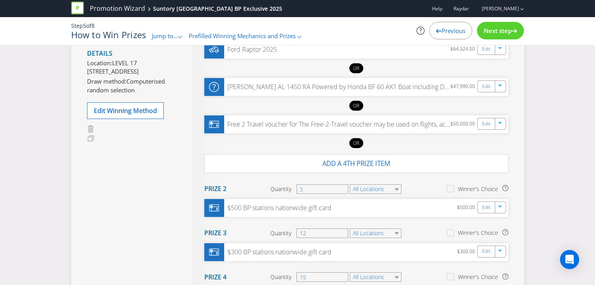
click at [450, 33] on span "Previous" at bounding box center [454, 31] width 24 height 8
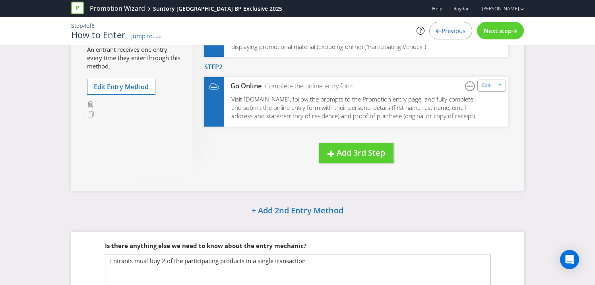
click at [492, 33] on span "Next step" at bounding box center [498, 31] width 28 height 8
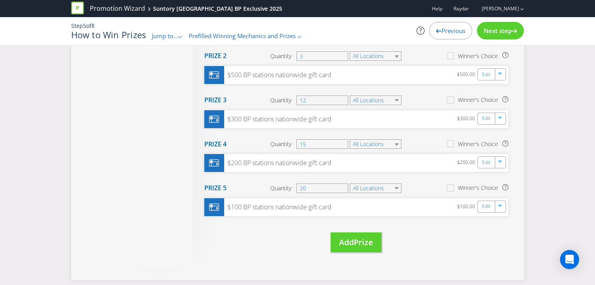
scroll to position [410, 0]
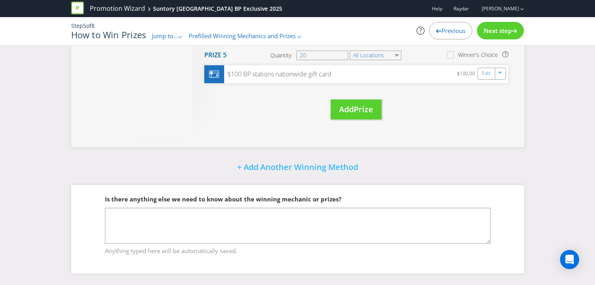
click at [492, 32] on span "Next step" at bounding box center [498, 31] width 28 height 8
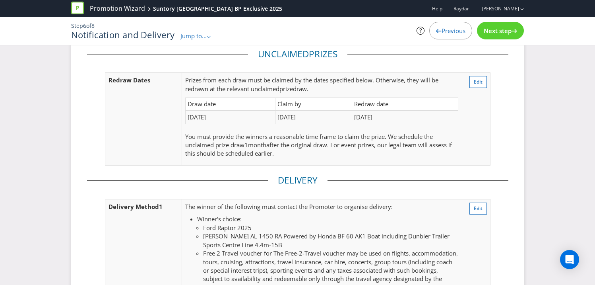
scroll to position [159, 0]
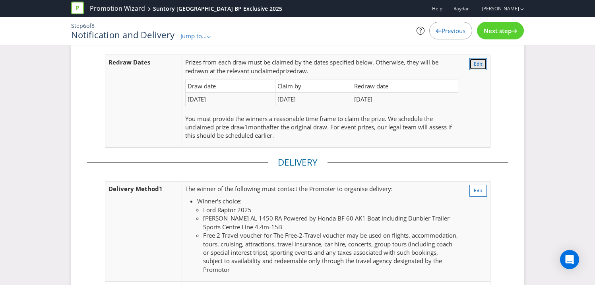
click at [474, 65] on span "Edit" at bounding box center [478, 63] width 9 height 7
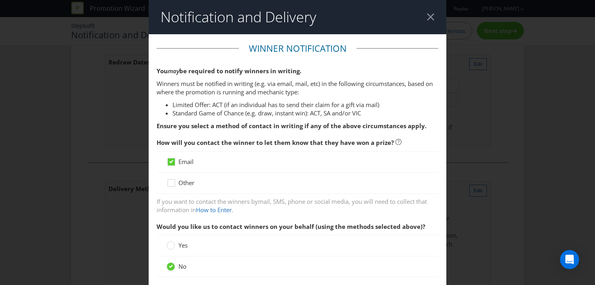
click at [432, 17] on div at bounding box center [431, 17] width 8 height 8
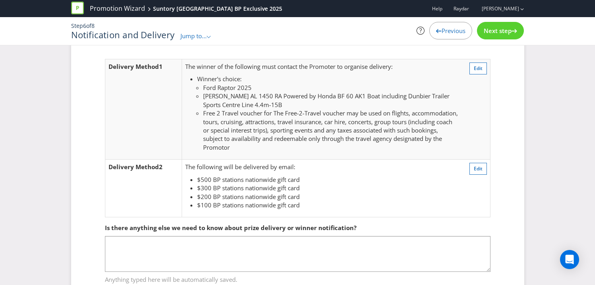
scroll to position [309, 0]
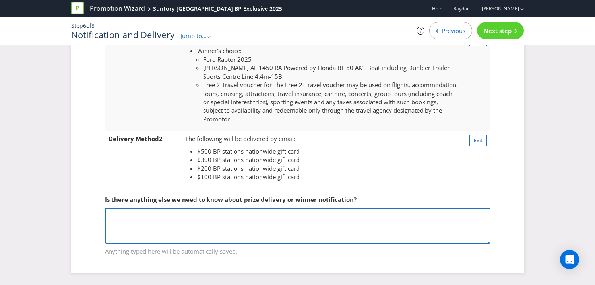
click at [224, 220] on textarea at bounding box center [298, 226] width 386 height 36
paste textarea "Greeneagle Fulfilment, [STREET_ADDRESS][PERSON_NAME]"
type textarea "Prize draw will take place at Greeneagle Fulfilment, [STREET_ADDRESS][PERSON_NA…"
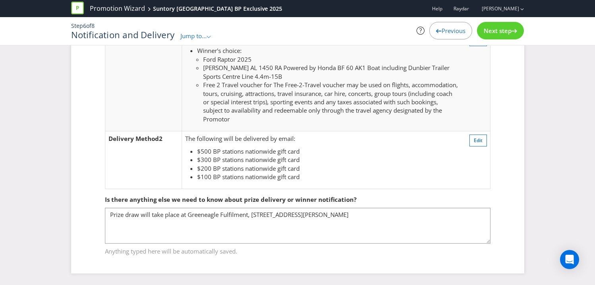
click at [508, 31] on span "Next step" at bounding box center [498, 31] width 28 height 8
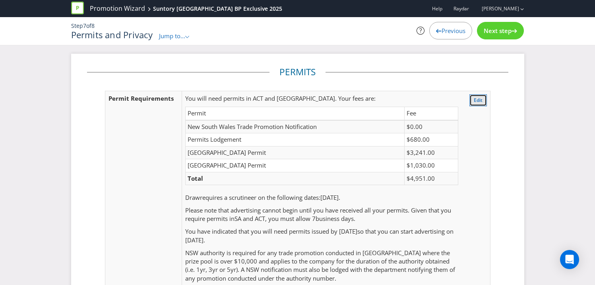
click at [475, 99] on span "Edit" at bounding box center [478, 100] width 9 height 7
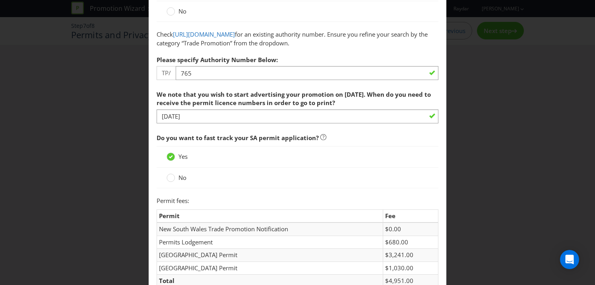
scroll to position [125, 0]
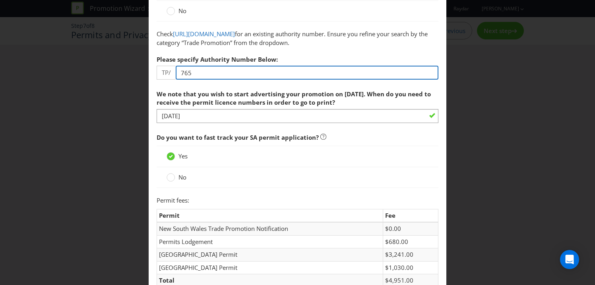
drag, startPoint x: 202, startPoint y: 74, endPoint x: 114, endPoint y: 74, distance: 88.3
click at [114, 74] on div "Permits and Privacy Permits You need permits in SA and ACT and an authority and…" at bounding box center [297, 142] width 595 height 285
paste input "04490"
type input "04490"
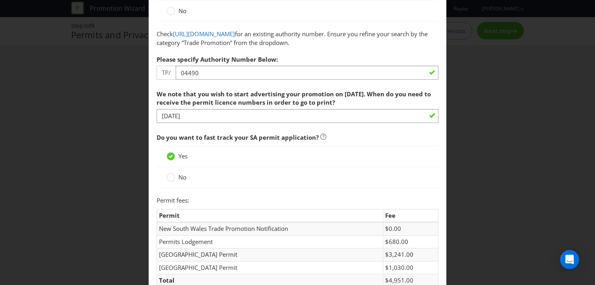
click at [197, 86] on label "We note that you wish to start advertising your promotion on [DATE]. When do yo…" at bounding box center [298, 96] width 282 height 21
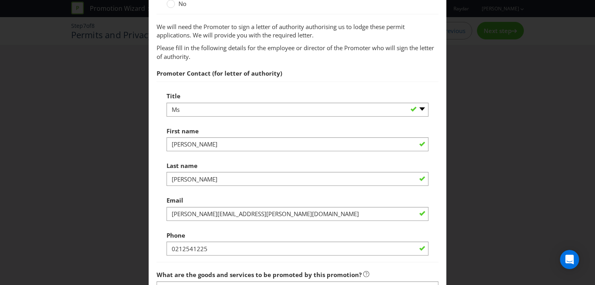
scroll to position [610, 0]
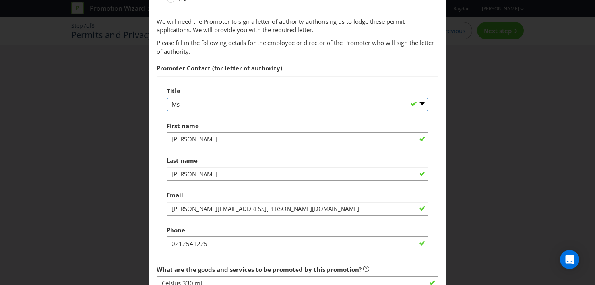
click at [185, 105] on select "-- Please select -- Mr Ms Mrs [PERSON_NAME] [PERSON_NAME] (please specify)" at bounding box center [298, 104] width 262 height 14
select select "MR"
click at [167, 97] on select "-- Please select -- Mr Ms Mrs [PERSON_NAME] [PERSON_NAME] (please specify)" at bounding box center [298, 104] width 262 height 14
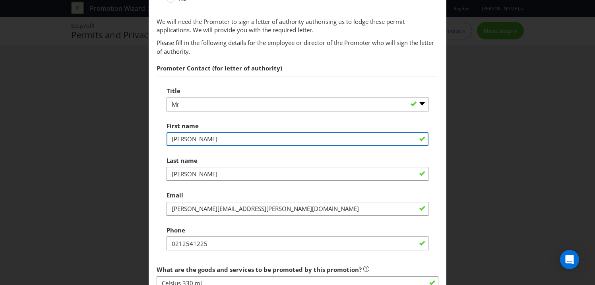
drag, startPoint x: 189, startPoint y: 137, endPoint x: 161, endPoint y: 138, distance: 27.5
click at [162, 138] on div "Title -- Please select -- Mr Ms Mrs [PERSON_NAME] [PERSON_NAME] (please specify…" at bounding box center [298, 166] width 282 height 180
type input "[PERSON_NAME]"
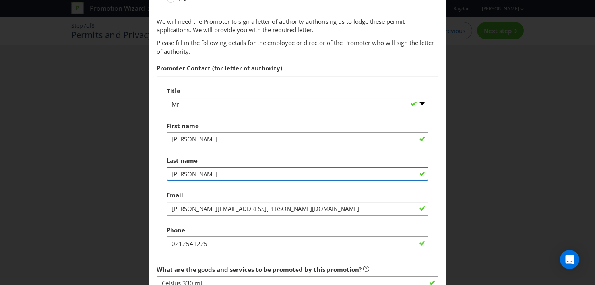
drag, startPoint x: 214, startPoint y: 173, endPoint x: 109, endPoint y: 173, distance: 105.0
click at [109, 173] on div "Permits and Privacy Permits You need permits in SA and ACT and an authority and…" at bounding box center [297, 142] width 595 height 285
type input "[PERSON_NAME]"
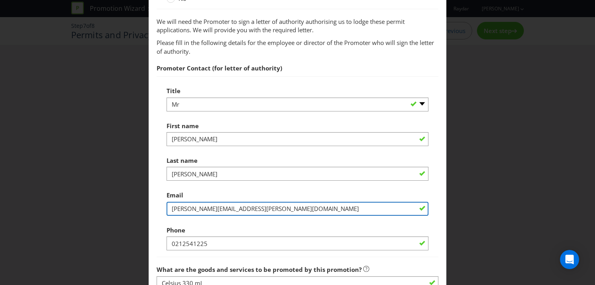
click at [231, 207] on input "[PERSON_NAME][EMAIL_ADDRESS][PERSON_NAME][DOMAIN_NAME]" at bounding box center [298, 209] width 262 height 14
paste input "[PERSON_NAME][EMAIL_ADDRESS][PERSON_NAME][DOMAIN_NAME] <[PERSON_NAME][DOMAIN_NA…"
drag, startPoint x: 241, startPoint y: 210, endPoint x: 446, endPoint y: 197, distance: 205.1
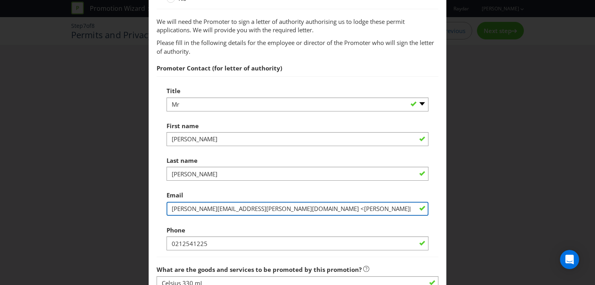
click at [446, 197] on div "Permits and Privacy Permits You need permits in SA and ACT and an authority and…" at bounding box center [297, 142] width 595 height 285
click at [243, 208] on input "[PERSON_NAME][EMAIL_ADDRESS][PERSON_NAME][DOMAIN_NAME] <[PERSON_NAME][DOMAIN_NA…" at bounding box center [298, 209] width 262 height 14
drag, startPoint x: 241, startPoint y: 208, endPoint x: 334, endPoint y: 215, distance: 92.9
click at [334, 215] on div "Email [PERSON_NAME][EMAIL_ADDRESS][PERSON_NAME][DOMAIN_NAME] <[PERSON_NAME][DOM…" at bounding box center [298, 201] width 262 height 29
type input "[PERSON_NAME][EMAIL_ADDRESS][PERSON_NAME][DOMAIN_NAME]"
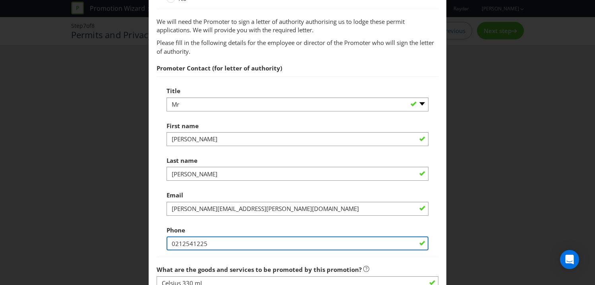
drag, startPoint x: 225, startPoint y: 239, endPoint x: 142, endPoint y: 241, distance: 83.5
click at [142, 241] on div "Permits and Privacy Permits You need permits in SA and ACT and an authority and…" at bounding box center [297, 142] width 595 height 285
click at [192, 243] on input "0212541225" at bounding box center [298, 243] width 262 height 14
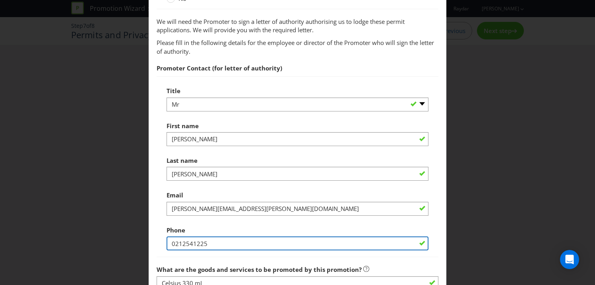
paste input "[PHONE_NUMBER]"
click at [175, 243] on input "[PHONE_NUMBER]" at bounding box center [298, 243] width 262 height 14
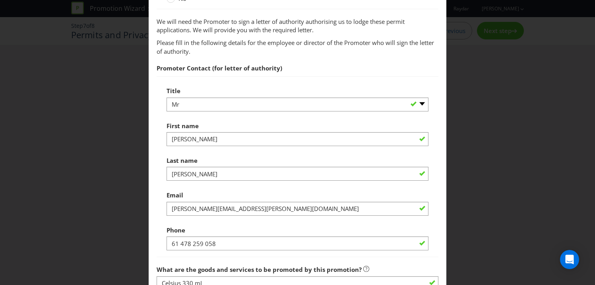
click at [225, 225] on div "Phone [PHONE_NUMBER]" at bounding box center [298, 236] width 262 height 29
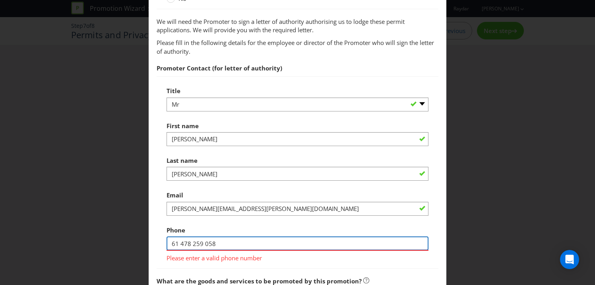
click at [172, 244] on input "61 478 259 058" at bounding box center [298, 243] width 262 height 14
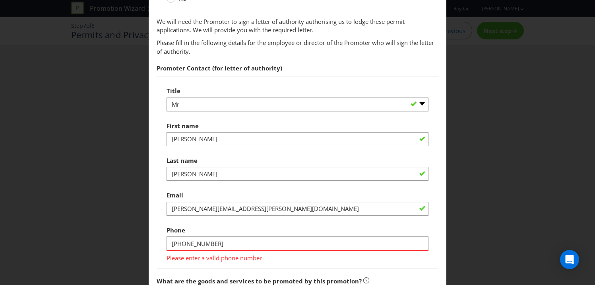
click at [191, 231] on div "Phone [PHONE_NUMBER] Please enter a valid phone number" at bounding box center [298, 242] width 262 height 40
click at [212, 229] on div "Phone [PHONE_NUMBER] Please enter a valid phone number" at bounding box center [298, 242] width 262 height 40
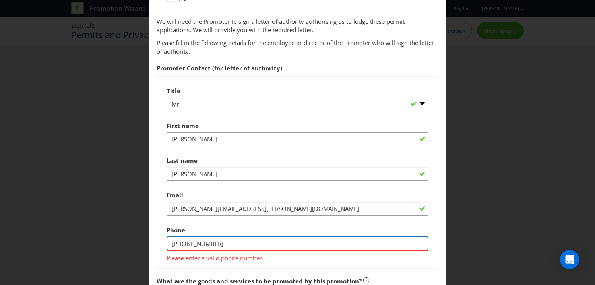
drag, startPoint x: 184, startPoint y: 243, endPoint x: 157, endPoint y: 243, distance: 26.2
click at [157, 243] on div "Title -- Please select -- Mr Ms Mrs [PERSON_NAME] [PERSON_NAME] (please specify…" at bounding box center [298, 172] width 282 height 192
type input "478 259 058"
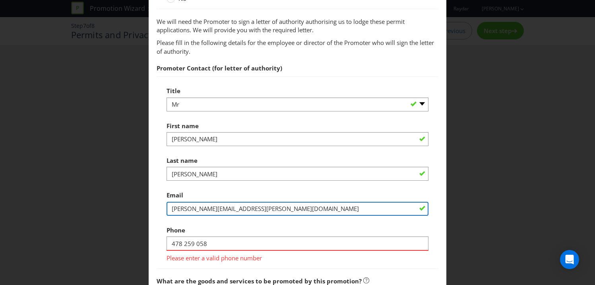
click at [233, 212] on input "[PERSON_NAME][EMAIL_ADDRESS][PERSON_NAME][DOMAIN_NAME]" at bounding box center [298, 209] width 262 height 14
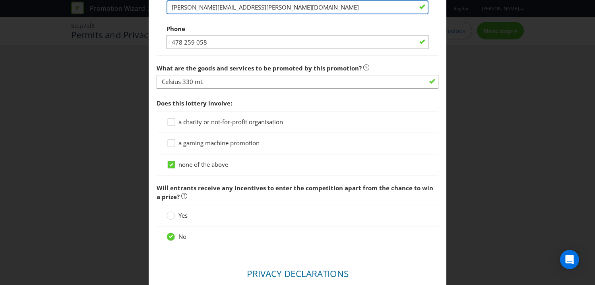
scroll to position [810, 0]
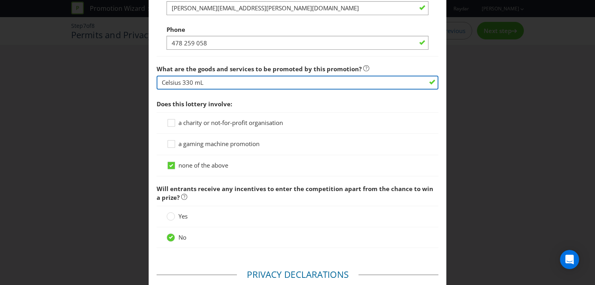
click at [192, 83] on input "Celsius 330 mL" at bounding box center [298, 83] width 282 height 14
click at [195, 83] on input "Celsius 330 mL" at bounding box center [298, 83] width 282 height 14
drag, startPoint x: 195, startPoint y: 83, endPoint x: 192, endPoint y: 95, distance: 12.2
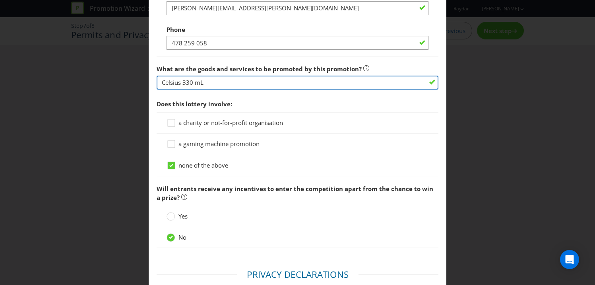
click at [211, 83] on input "Celsius 330 mL" at bounding box center [298, 83] width 282 height 14
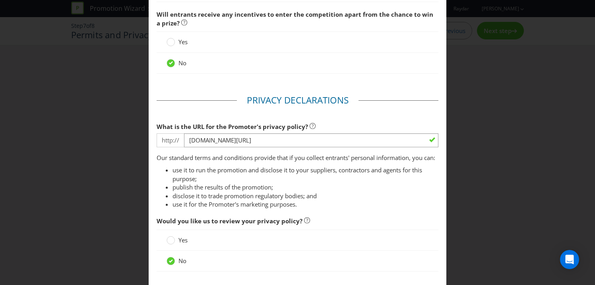
scroll to position [1048, 0]
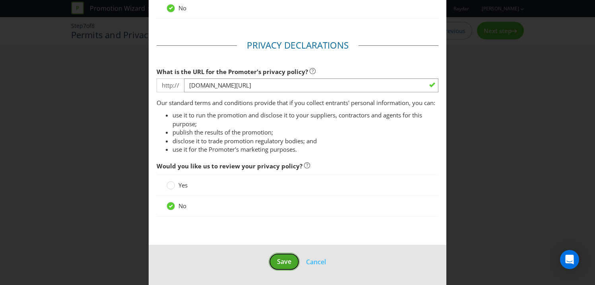
click at [282, 262] on span "Save" at bounding box center [284, 261] width 14 height 9
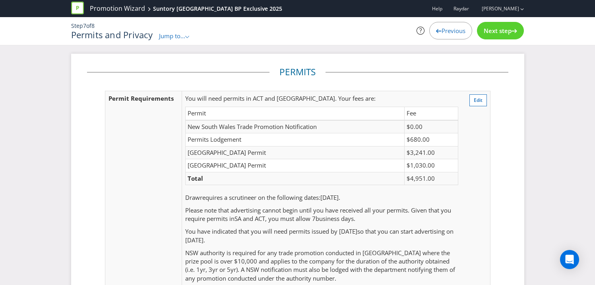
click at [447, 37] on div "Previous" at bounding box center [450, 30] width 43 height 17
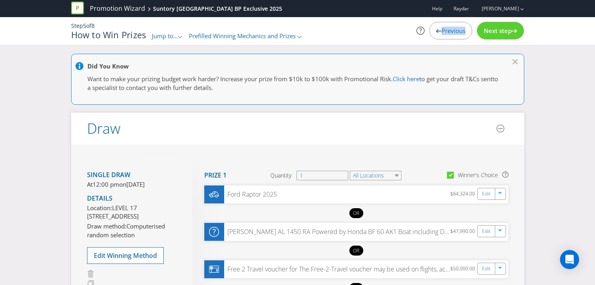
click at [447, 37] on div "Previous" at bounding box center [450, 30] width 43 height 17
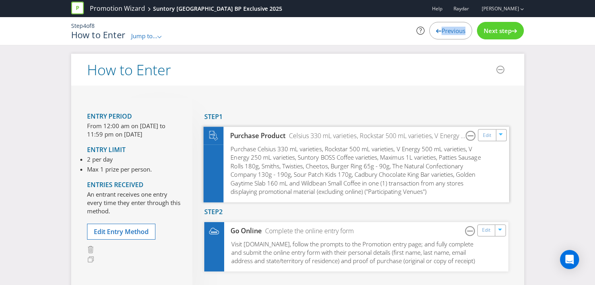
click at [233, 149] on span "Purchase Celsius 330 mL varieties, Rockstar 500 mL varieties, V Energy 500 mL v…" at bounding box center [356, 169] width 250 height 51
click at [484, 133] on link "Edit" at bounding box center [487, 134] width 8 height 9
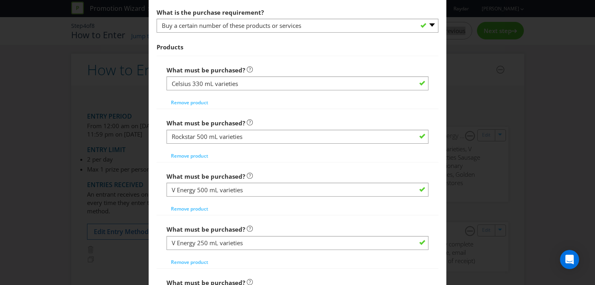
scroll to position [436, 0]
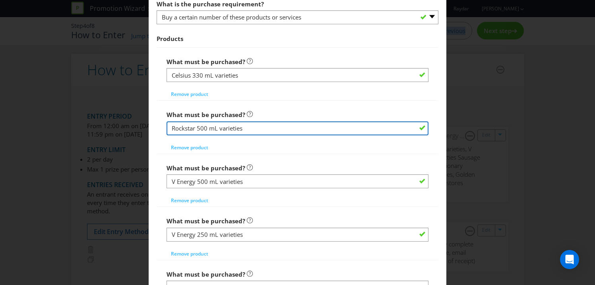
click at [196, 130] on input "Rockstar 500 mL varieties" at bounding box center [298, 128] width 262 height 14
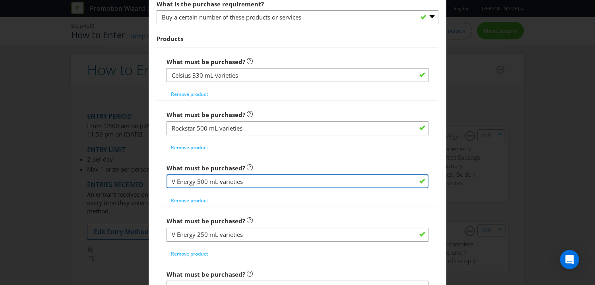
click at [212, 180] on input "V Energy 500 mL varieties" at bounding box center [298, 181] width 262 height 14
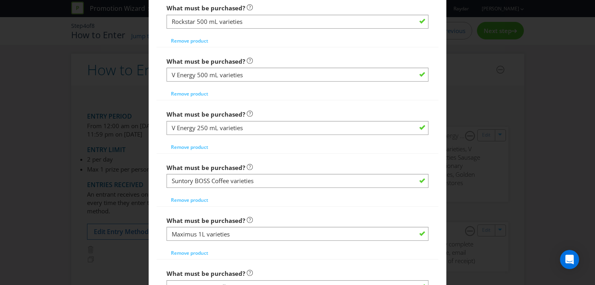
scroll to position [554, 0]
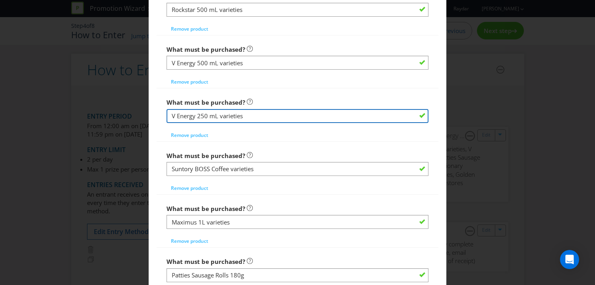
click at [214, 117] on input "V Energy 250 mL varieties" at bounding box center [298, 116] width 262 height 14
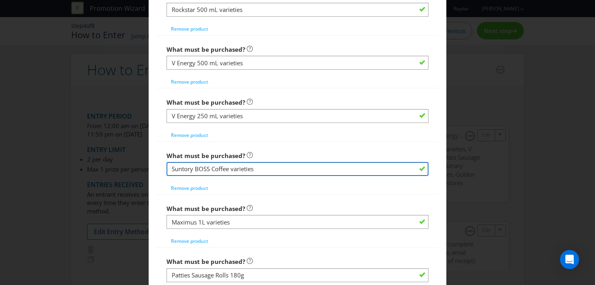
click at [219, 169] on input "Suntory BOSS Coffee varieties" at bounding box center [298, 169] width 262 height 14
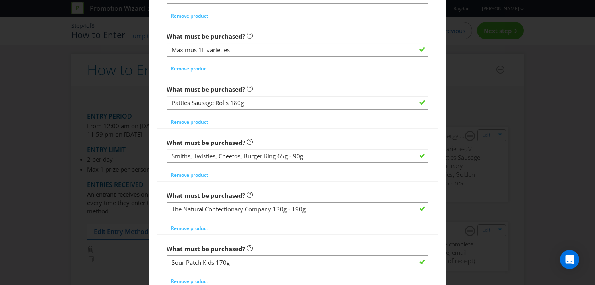
scroll to position [737, 0]
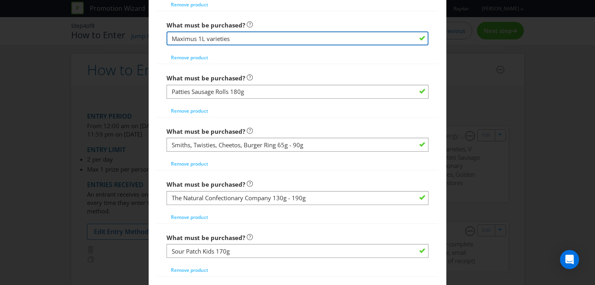
click at [198, 41] on input "Maximus 1L varieties" at bounding box center [298, 38] width 262 height 14
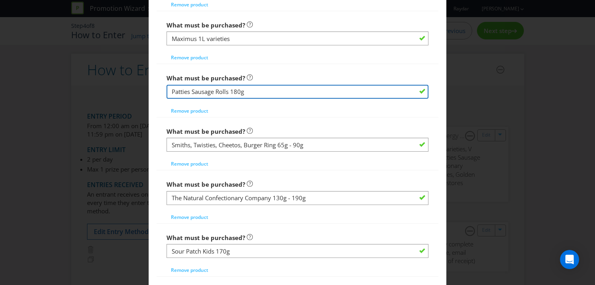
click at [237, 94] on input "Patties Sausage Rolls 180g" at bounding box center [298, 92] width 262 height 14
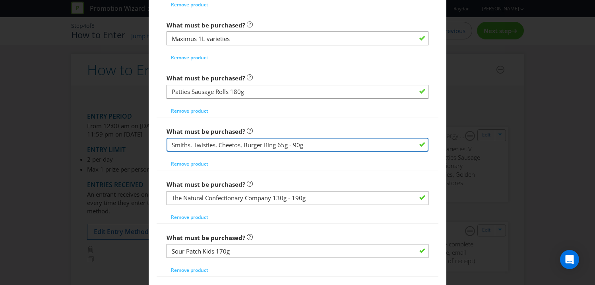
click at [198, 140] on input "Smiths, Twisties, Cheetos, Burger Ring 65g - 90g" at bounding box center [298, 145] width 262 height 14
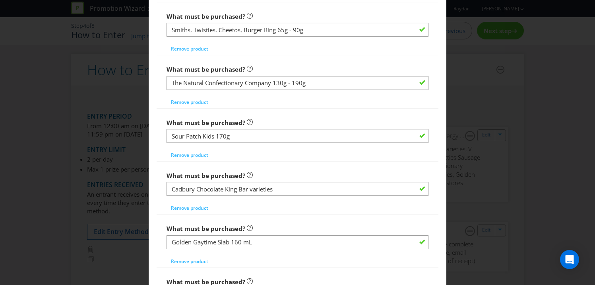
scroll to position [866, 0]
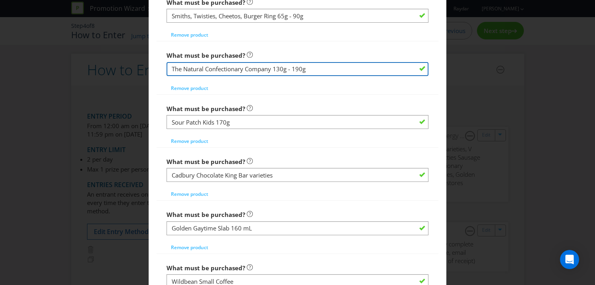
click at [225, 68] on input "The Natural Confectionary Company 130g - 190g" at bounding box center [298, 69] width 262 height 14
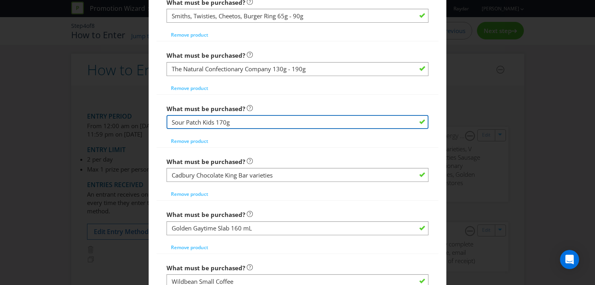
click at [210, 124] on input "Sour Patch Kids 170g" at bounding box center [298, 122] width 262 height 14
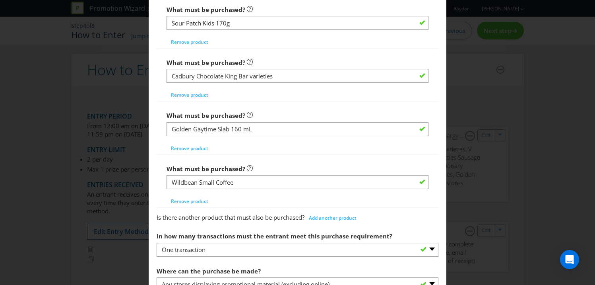
scroll to position [978, 0]
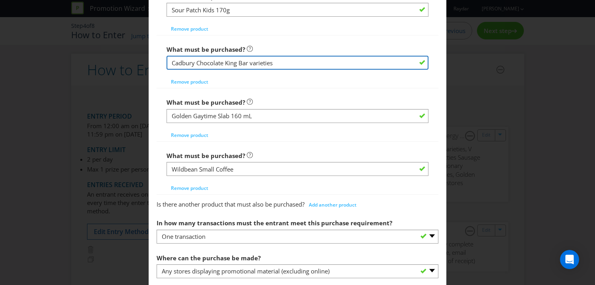
click at [230, 60] on input "Cadbury Chocolate King Bar varieties" at bounding box center [298, 63] width 262 height 14
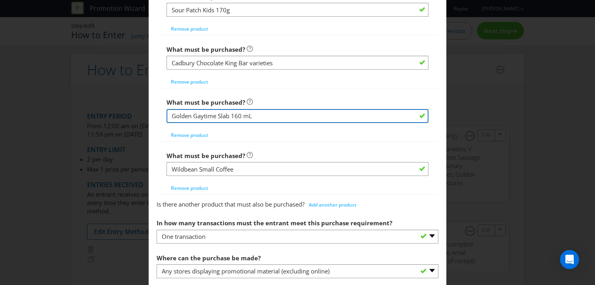
click at [212, 115] on input "Golden Gaytime Slab 160 mL" at bounding box center [298, 116] width 262 height 14
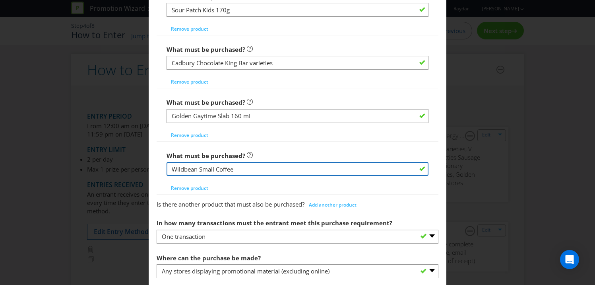
click at [206, 167] on input "Wildbean Small Coffee" at bounding box center [298, 169] width 262 height 14
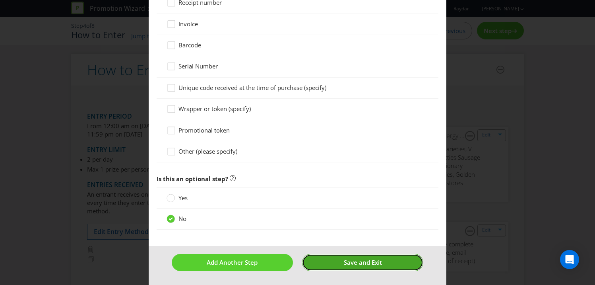
click at [364, 259] on span "Save and Exit" at bounding box center [363, 262] width 38 height 8
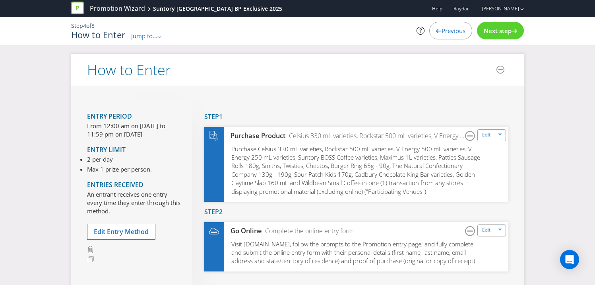
click at [492, 34] on span "Next step" at bounding box center [498, 31] width 28 height 8
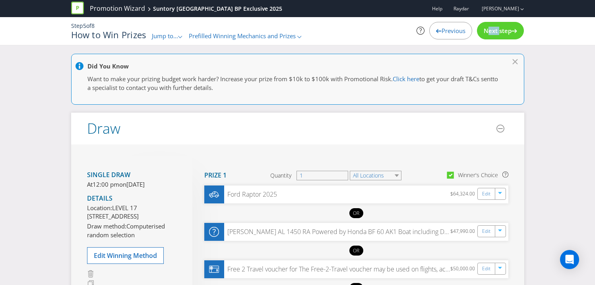
click at [492, 34] on span "Next step" at bounding box center [498, 31] width 28 height 8
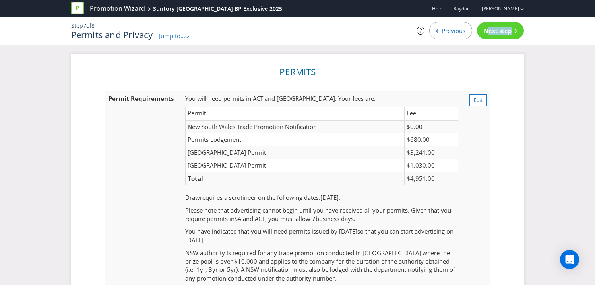
click at [492, 34] on span "Next step" at bounding box center [498, 31] width 28 height 8
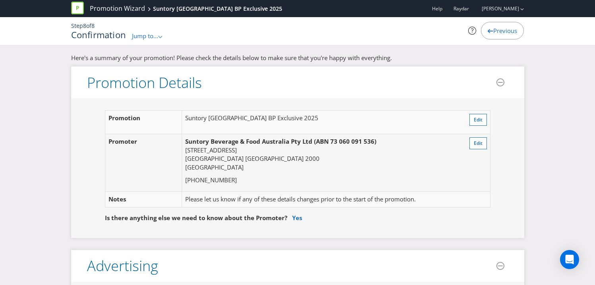
click at [494, 29] on span "Previous" at bounding box center [505, 31] width 24 height 8
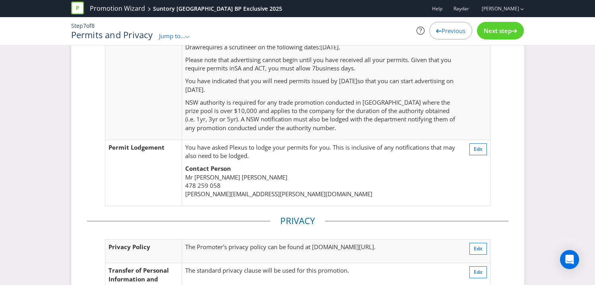
scroll to position [151, 0]
click at [470, 150] on button "Edit" at bounding box center [478, 148] width 17 height 12
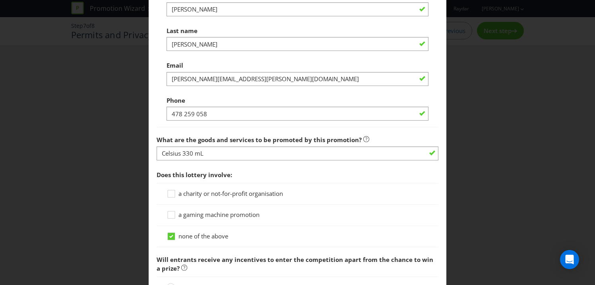
scroll to position [744, 0]
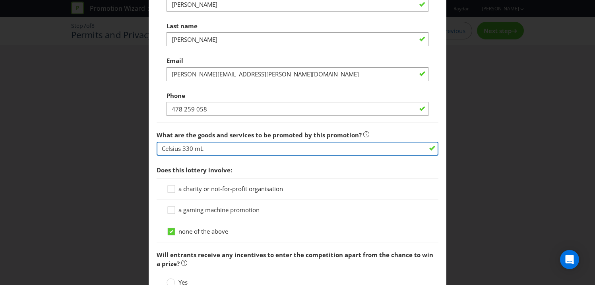
click at [221, 151] on input "Celsius 330 mL" at bounding box center [298, 149] width 282 height 14
paste input "Rockstar 500 mL varieties V Energy 500 mL varieties V Energy 250 mL varieties S…"
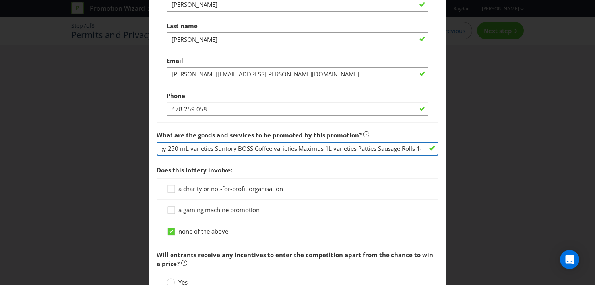
scroll to position [0, 0]
drag, startPoint x: 207, startPoint y: 147, endPoint x: 62, endPoint y: 144, distance: 145.1
click at [62, 144] on div "Permits and Privacy Permits You need permits in SA and ACT and an authority and…" at bounding box center [297, 142] width 595 height 285
click at [202, 149] on input "Celsius 330 mLRockstar 500 mL varieties V Energy 500 mL varieties V Energy 250 …" at bounding box center [298, 149] width 282 height 14
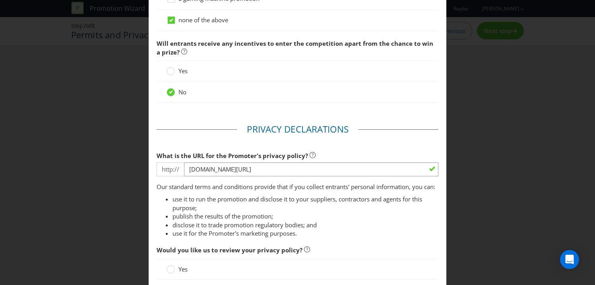
scroll to position [1048, 0]
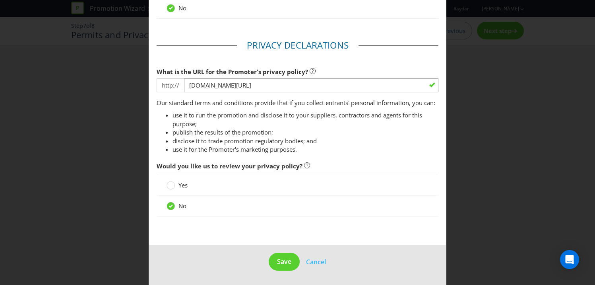
type input "Celsius 330 mL Rockstar 500 mL varieties V Energy 500 mL varieties V Energy 250…"
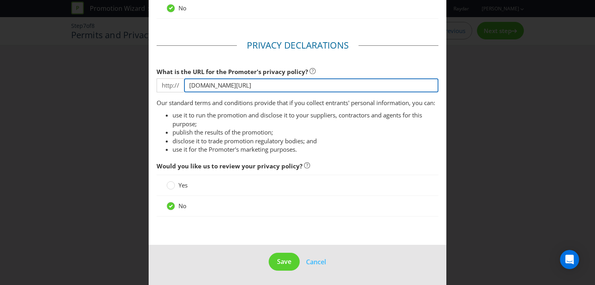
click at [281, 78] on input "[DOMAIN_NAME][URL]" at bounding box center [311, 85] width 254 height 14
paste input "[URL][DOMAIN_NAME]"
drag, startPoint x: 211, startPoint y: 77, endPoint x: 183, endPoint y: 77, distance: 27.4
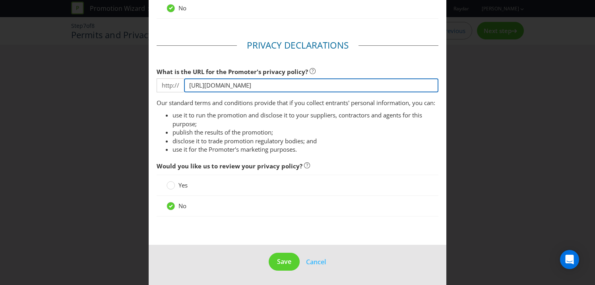
click at [183, 78] on div "http:// [URL][DOMAIN_NAME]" at bounding box center [298, 85] width 282 height 14
type input "[DOMAIN_NAME][URL]"
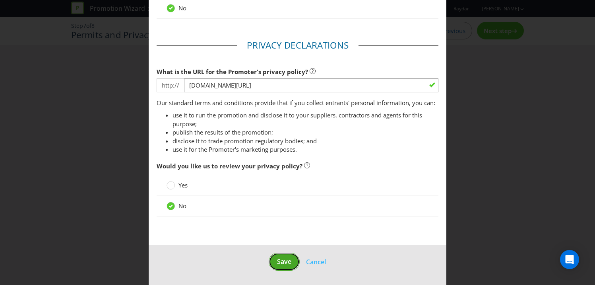
click at [280, 262] on span "Save" at bounding box center [284, 261] width 14 height 9
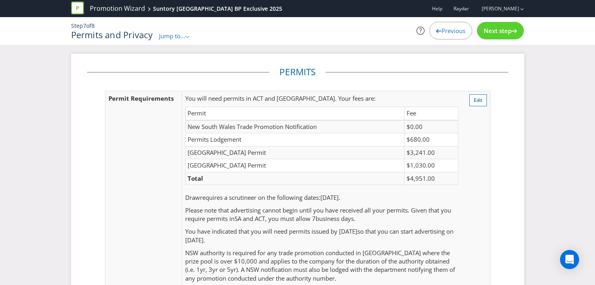
click at [503, 33] on span "Next step" at bounding box center [498, 31] width 28 height 8
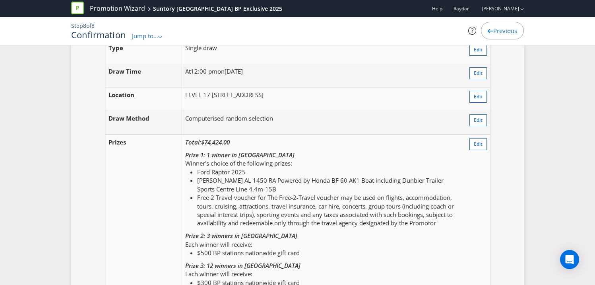
scroll to position [971, 0]
click at [476, 99] on span "Edit" at bounding box center [478, 95] width 9 height 7
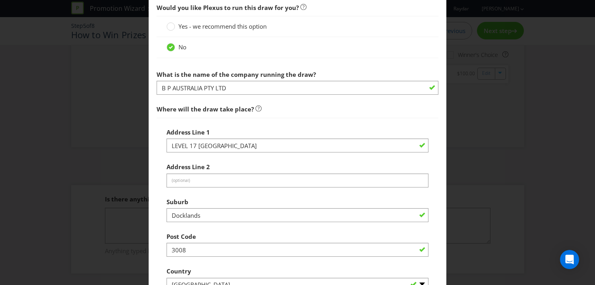
scroll to position [390, 0]
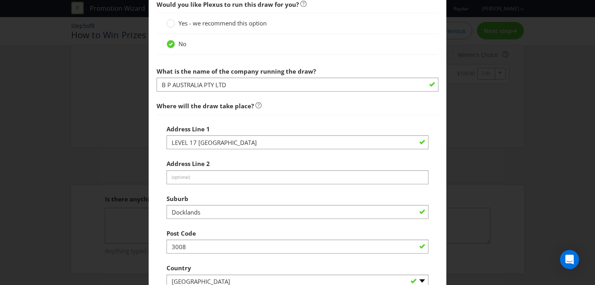
click at [481, 105] on div "Edit Winning Method How to Enter How will the winners be selected? Draw Judging…" at bounding box center [297, 142] width 595 height 285
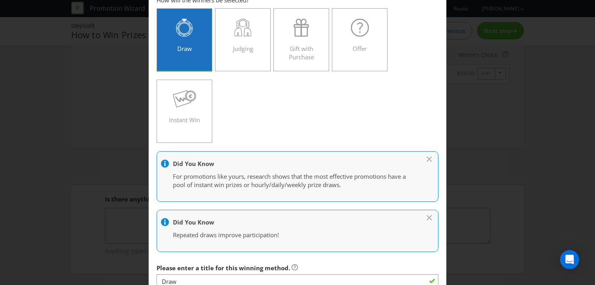
scroll to position [0, 0]
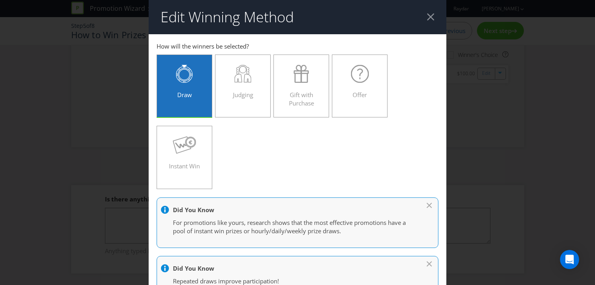
click at [428, 14] on div at bounding box center [431, 17] width 8 height 8
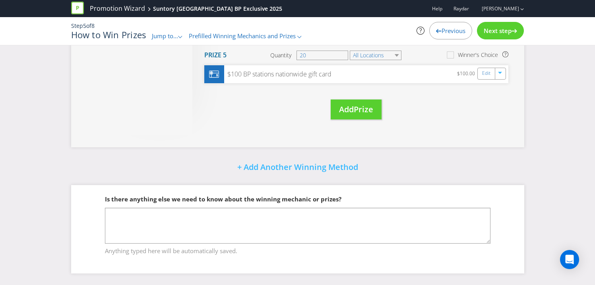
click at [436, 29] on icon at bounding box center [439, 31] width 6 height 4
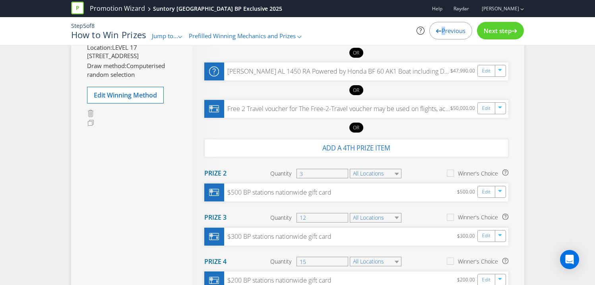
click at [436, 29] on icon at bounding box center [439, 31] width 6 height 4
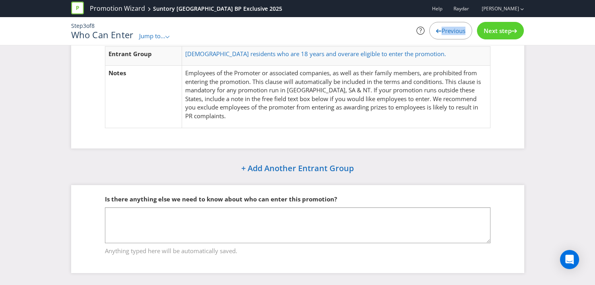
click at [436, 29] on icon at bounding box center [439, 31] width 6 height 4
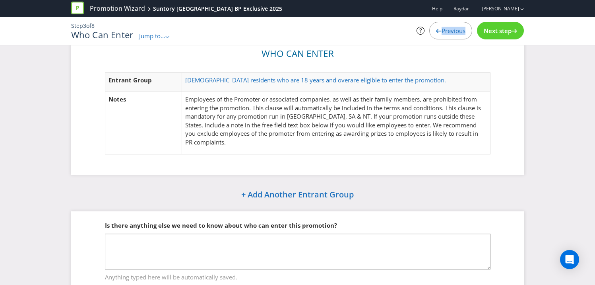
click at [436, 29] on icon at bounding box center [439, 31] width 6 height 4
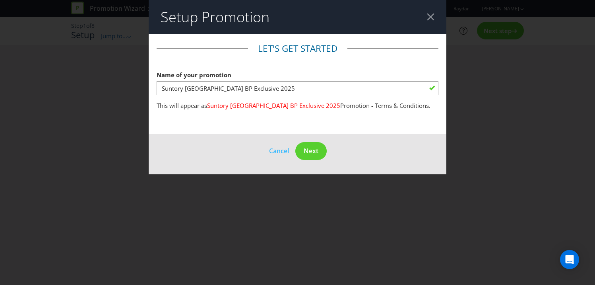
click at [434, 29] on header "Setup Promotion" at bounding box center [298, 17] width 298 height 34
click at [316, 151] on span "Next" at bounding box center [311, 150] width 15 height 9
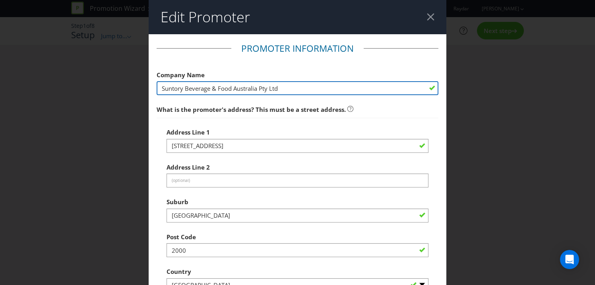
click at [216, 89] on input "Suntory Beverage & Food Australia Pty Ltd" at bounding box center [298, 88] width 282 height 14
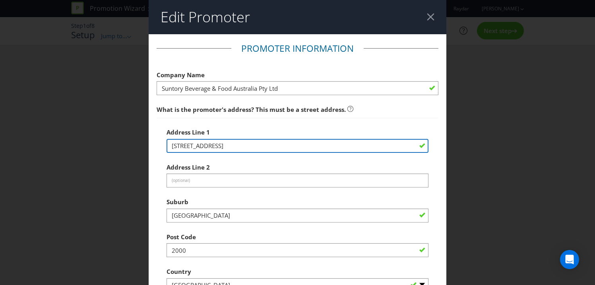
click at [224, 150] on input "[STREET_ADDRESS]" at bounding box center [298, 146] width 262 height 14
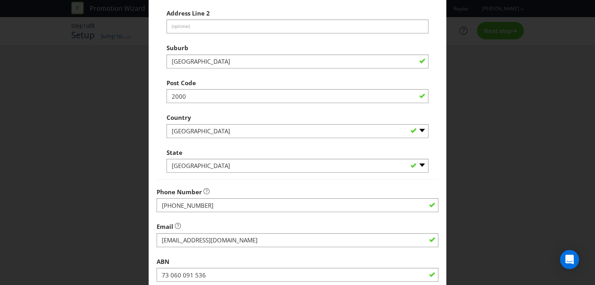
scroll to position [122, 0]
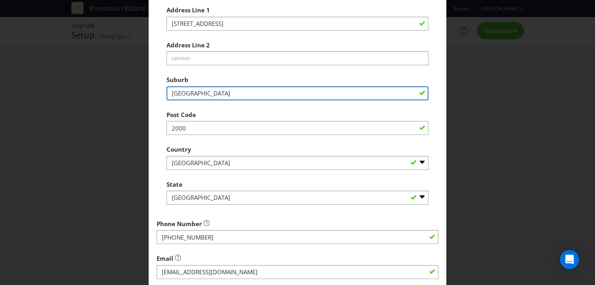
click at [186, 92] on input "[GEOGRAPHIC_DATA]" at bounding box center [298, 93] width 262 height 14
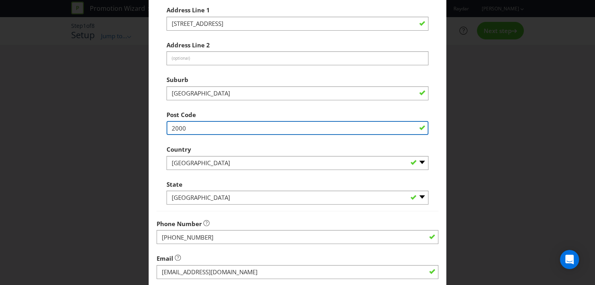
click at [190, 126] on input "2000" at bounding box center [298, 128] width 262 height 14
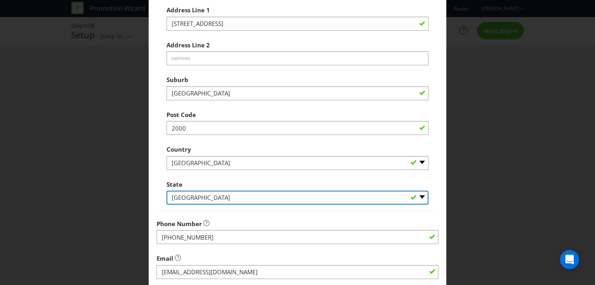
click at [191, 198] on select "-- Please Select -- [GEOGRAPHIC_DATA] [GEOGRAPHIC_DATA] [GEOGRAPHIC_DATA] [GEOG…" at bounding box center [298, 197] width 262 height 14
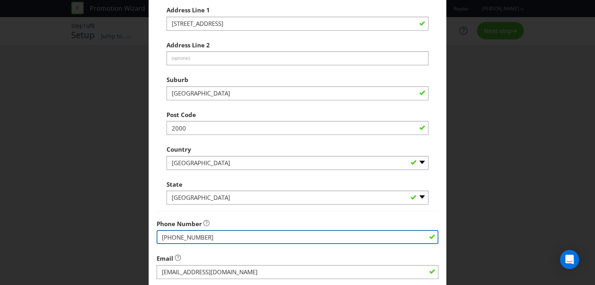
click at [188, 235] on input "[PHONE_NUMBER]" at bounding box center [298, 237] width 282 height 14
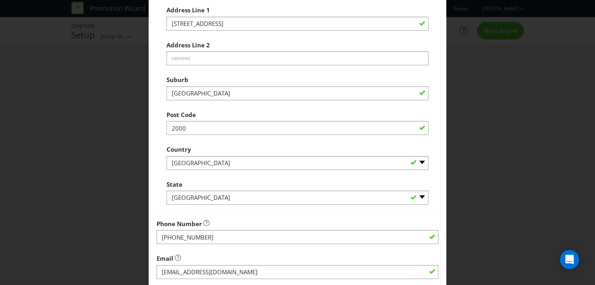
scroll to position [234, 0]
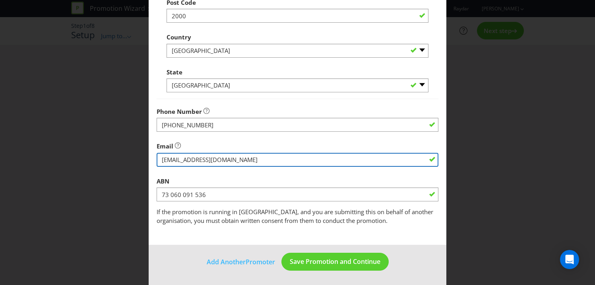
click at [210, 161] on input "string" at bounding box center [298, 160] width 282 height 14
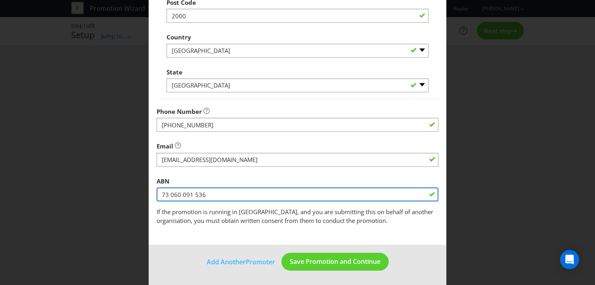
click at [176, 197] on input "73 060 091 536" at bounding box center [298, 194] width 282 height 14
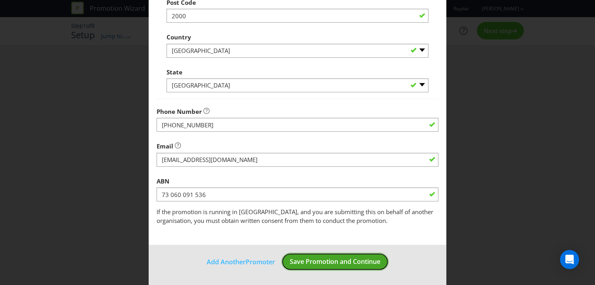
click at [357, 262] on span "Save Promotion and Continue" at bounding box center [335, 261] width 91 height 9
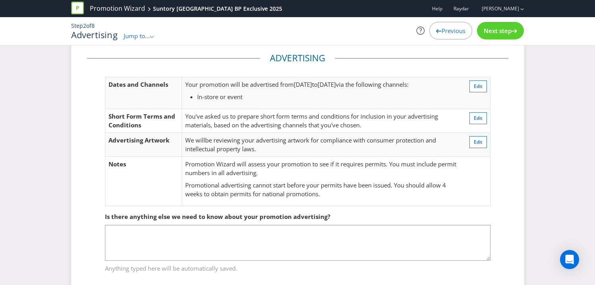
scroll to position [14, 0]
click at [501, 27] on span "Next step" at bounding box center [498, 31] width 28 height 8
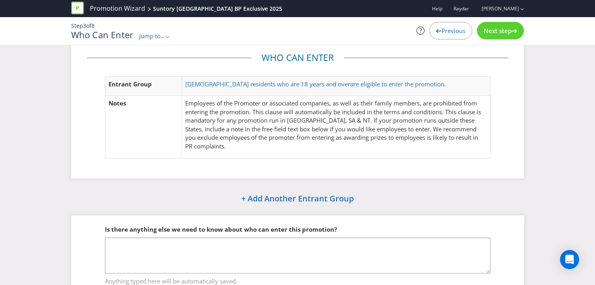
click at [501, 27] on span "Next step" at bounding box center [498, 31] width 28 height 8
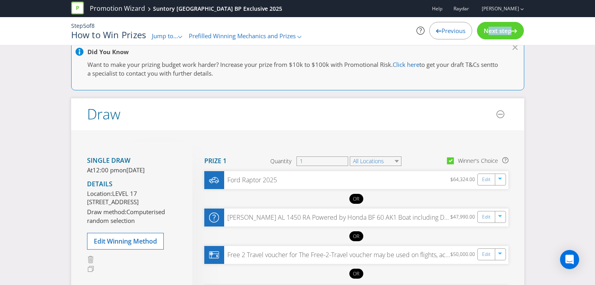
click at [501, 27] on span "Next step" at bounding box center [498, 31] width 28 height 8
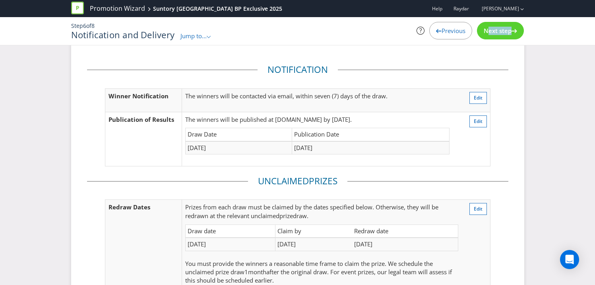
click at [501, 27] on span "Next step" at bounding box center [498, 31] width 28 height 8
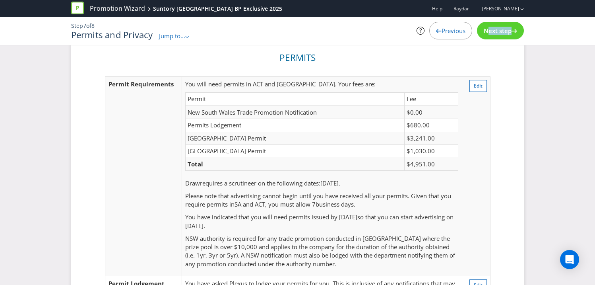
click at [501, 27] on span "Next step" at bounding box center [498, 31] width 28 height 8
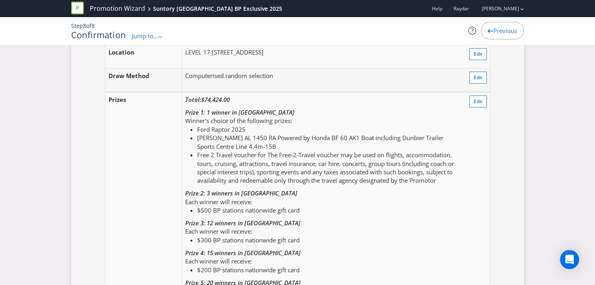
scroll to position [895, 0]
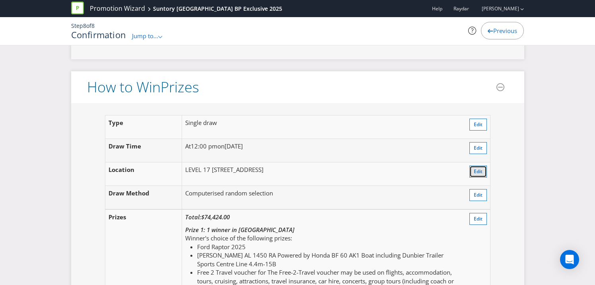
click at [477, 175] on span "Edit" at bounding box center [478, 171] width 9 height 7
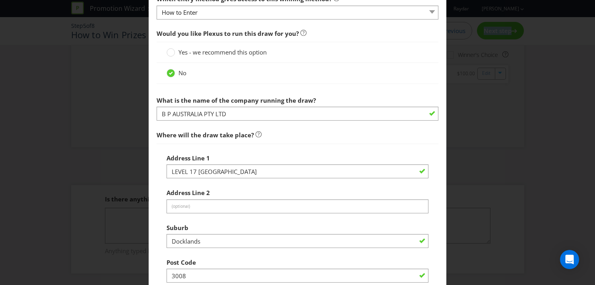
scroll to position [388, 0]
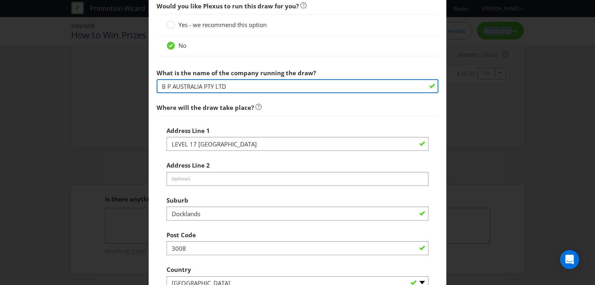
click at [200, 88] on input "B P AUSTRALIA PTY LTD" at bounding box center [298, 86] width 282 height 14
paste input "Suntory Beverage & Food Australia Pty Ltd"
type input "Suntory Beverage & Food Australia Pty Ltd"
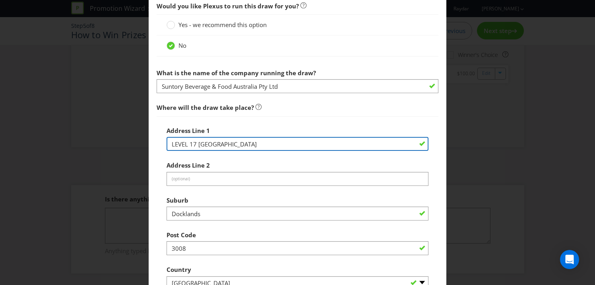
click at [208, 142] on input "LEVEL 17 [GEOGRAPHIC_DATA]" at bounding box center [298, 144] width 262 height 14
paste input "[STREET_ADDRESS]"
type input "[STREET_ADDRESS]"
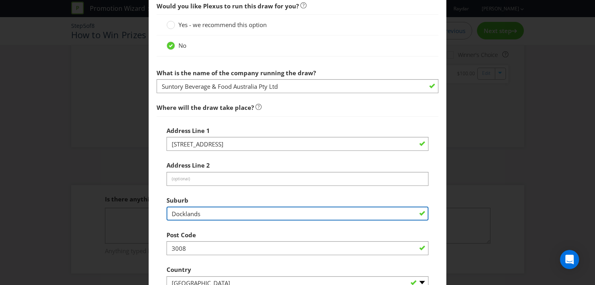
click at [203, 212] on input "Docklands" at bounding box center [298, 213] width 262 height 14
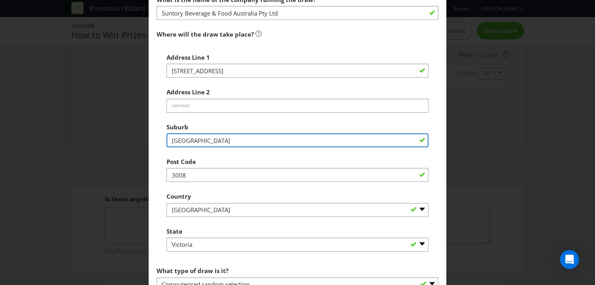
scroll to position [514, 0]
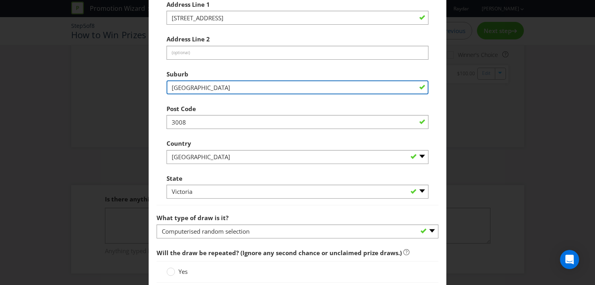
type input "[GEOGRAPHIC_DATA]"
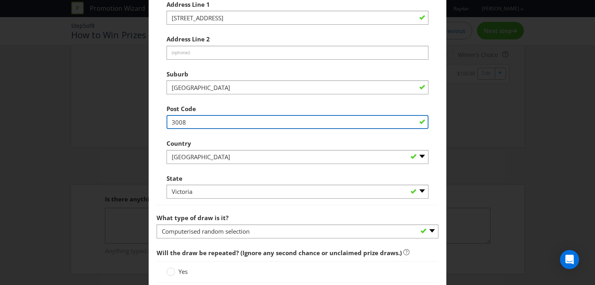
drag, startPoint x: 195, startPoint y: 121, endPoint x: 131, endPoint y: 121, distance: 64.0
click at [131, 121] on div "Edit Winning Method How to Enter How will the winners be selected? Draw Judging…" at bounding box center [297, 142] width 595 height 285
type input "2000"
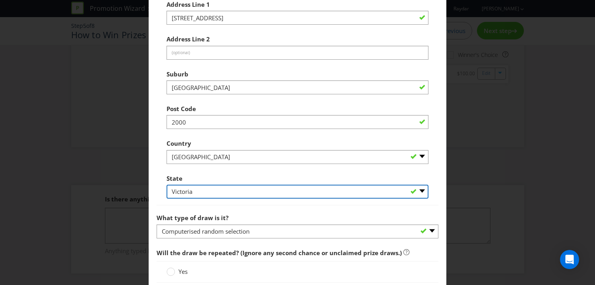
click at [187, 196] on select "-- Please Select -- [GEOGRAPHIC_DATA] [GEOGRAPHIC_DATA] [GEOGRAPHIC_DATA] [GEOG…" at bounding box center [298, 191] width 262 height 14
select select "[GEOGRAPHIC_DATA]"
click at [167, 184] on select "-- Please Select -- [GEOGRAPHIC_DATA] [GEOGRAPHIC_DATA] [GEOGRAPHIC_DATA] [GEOG…" at bounding box center [298, 191] width 262 height 14
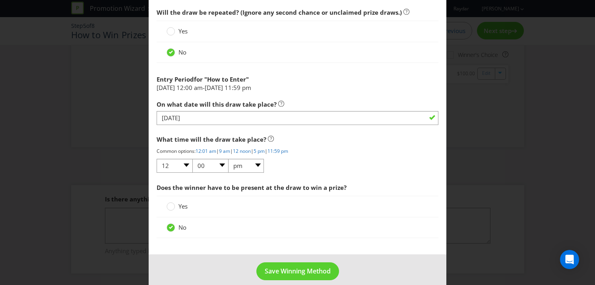
scroll to position [764, 0]
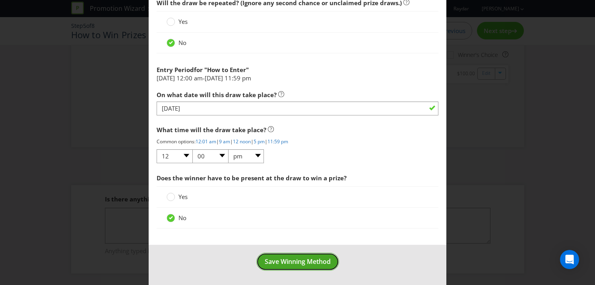
click at [291, 261] on span "Save Winning Method" at bounding box center [298, 261] width 66 height 9
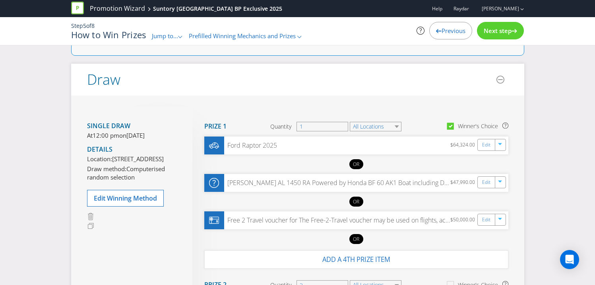
scroll to position [54, 0]
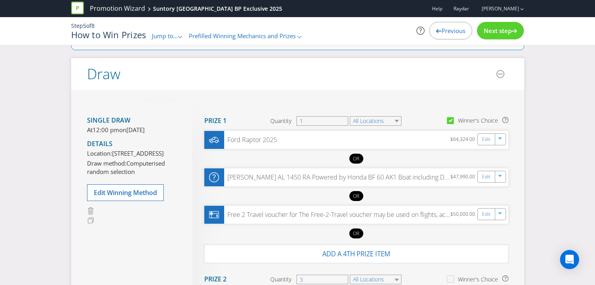
click at [505, 31] on span "Next step" at bounding box center [498, 31] width 28 height 8
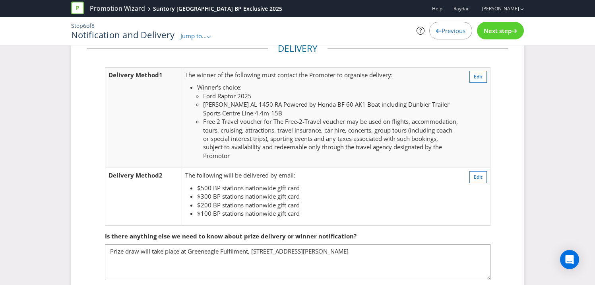
scroll to position [309, 0]
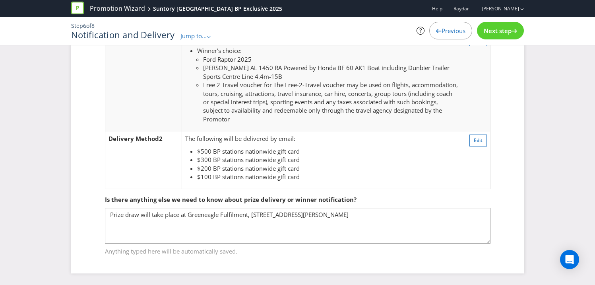
click at [501, 29] on span "Next step" at bounding box center [498, 31] width 28 height 8
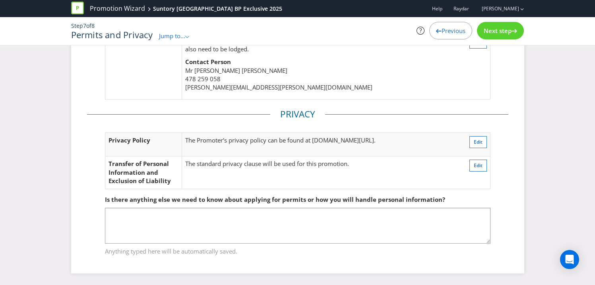
click at [501, 29] on span "Next step" at bounding box center [498, 31] width 28 height 8
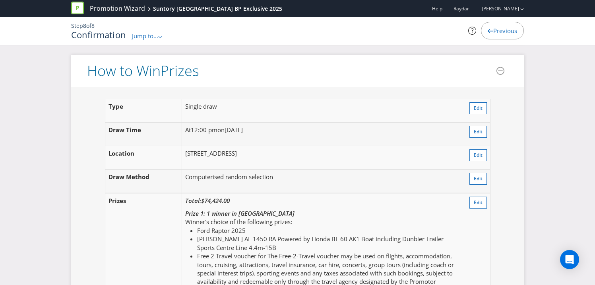
scroll to position [916, 0]
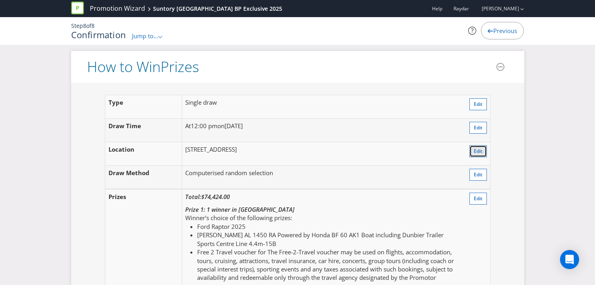
click at [478, 154] on span "Edit" at bounding box center [478, 150] width 9 height 7
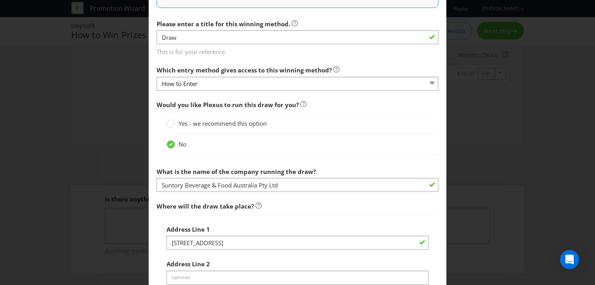
scroll to position [422, 0]
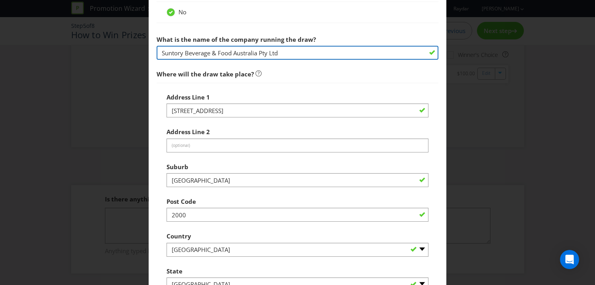
click at [193, 50] on input "Suntory Beverage & Food Australia Pty Ltd" at bounding box center [298, 53] width 282 height 14
paste input "Greeneagle Fulfilment"
type input "Greeneagle Fulfilment"
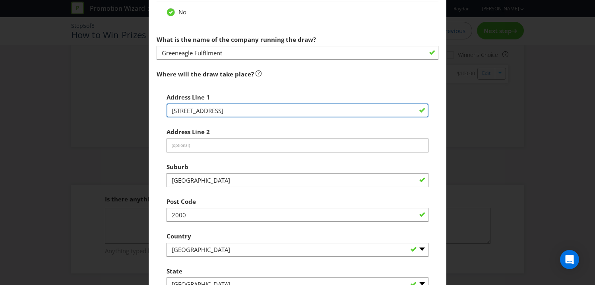
click at [227, 108] on input "[STREET_ADDRESS]" at bounding box center [298, 110] width 262 height 14
paste input "/[STREET_ADDRESS][PERSON_NAME]"
type input "/[STREET_ADDRESS][PERSON_NAME]"
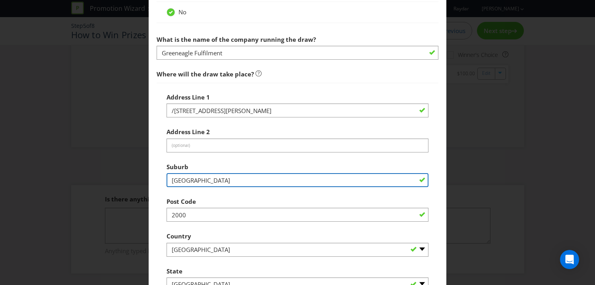
click at [197, 182] on input "[GEOGRAPHIC_DATA]" at bounding box center [298, 180] width 262 height 14
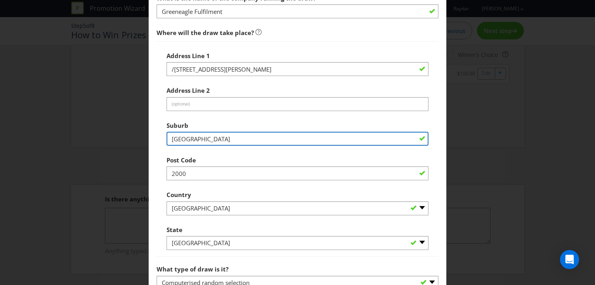
scroll to position [476, 0]
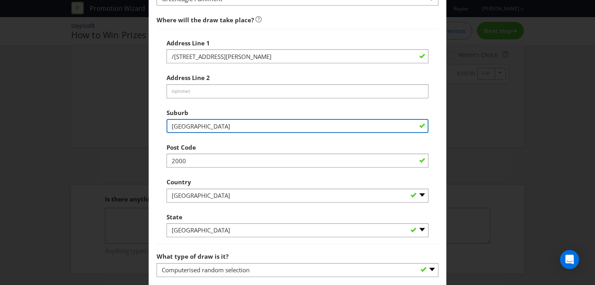
drag, startPoint x: 194, startPoint y: 126, endPoint x: 127, endPoint y: 126, distance: 66.8
click at [127, 126] on div "Edit Winning Method How to Enter How will the winners be selected? Draw Judging…" at bounding box center [297, 142] width 595 height 285
type input "Revesby"
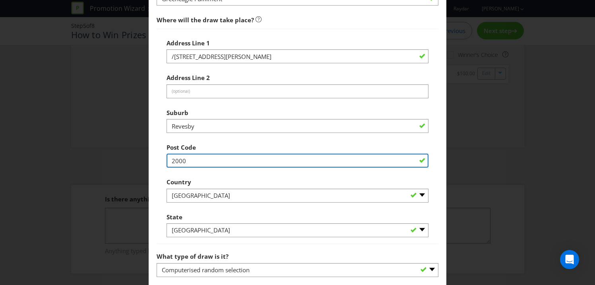
drag, startPoint x: 190, startPoint y: 162, endPoint x: 145, endPoint y: 161, distance: 45.3
click at [145, 161] on div "Edit Winning Method How to Enter How will the winners be selected? Draw Judging…" at bounding box center [297, 142] width 595 height 285
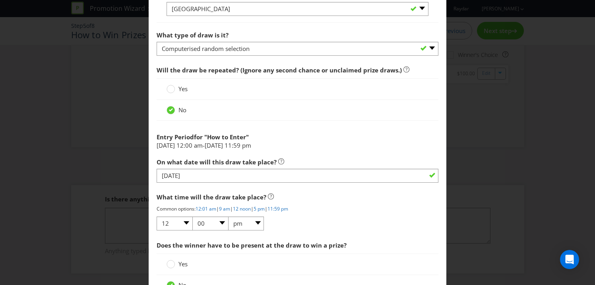
scroll to position [764, 0]
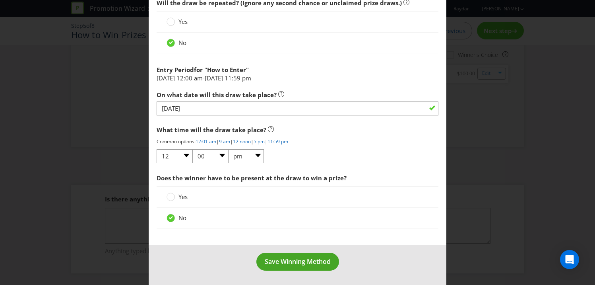
type input "2212"
click at [284, 262] on span "Save Winning Method" at bounding box center [298, 261] width 66 height 9
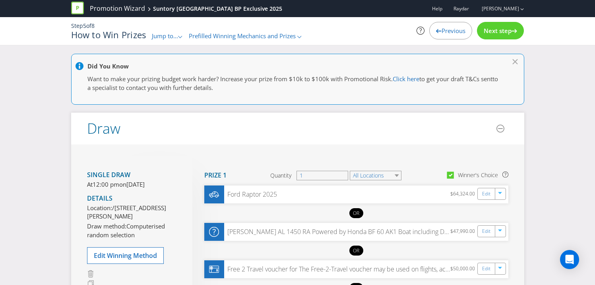
click at [493, 31] on span "Next step" at bounding box center [498, 31] width 28 height 8
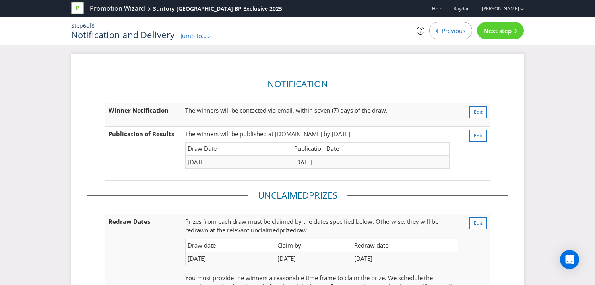
click at [499, 30] on span "Next step" at bounding box center [498, 31] width 28 height 8
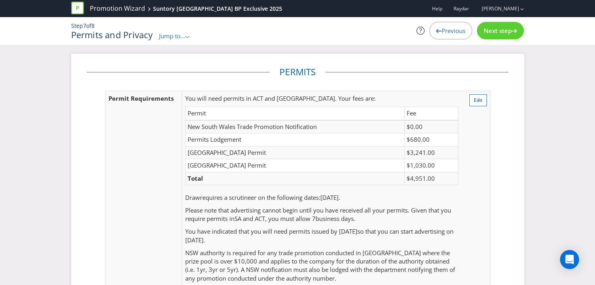
click at [499, 30] on span "Next step" at bounding box center [498, 31] width 28 height 8
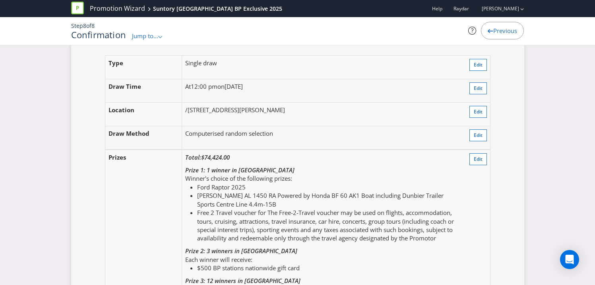
scroll to position [951, 0]
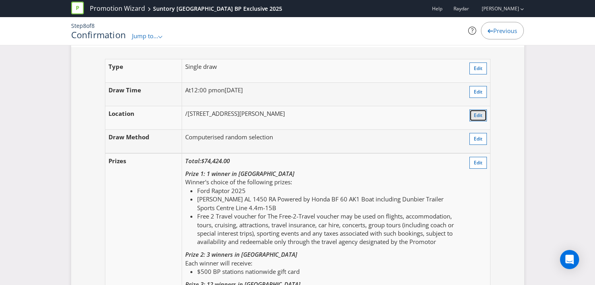
click at [477, 118] on span "Edit" at bounding box center [478, 115] width 9 height 7
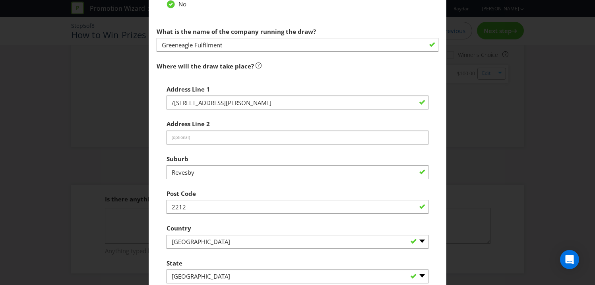
scroll to position [434, 0]
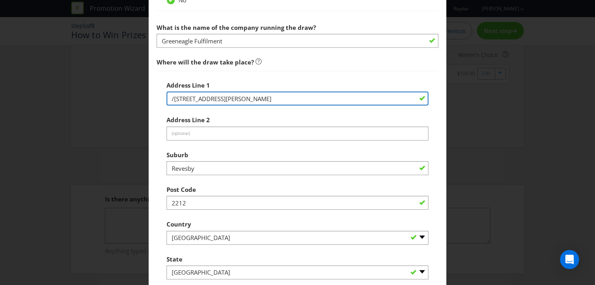
click at [173, 100] on input "/[STREET_ADDRESS][PERSON_NAME]" at bounding box center [298, 98] width 262 height 14
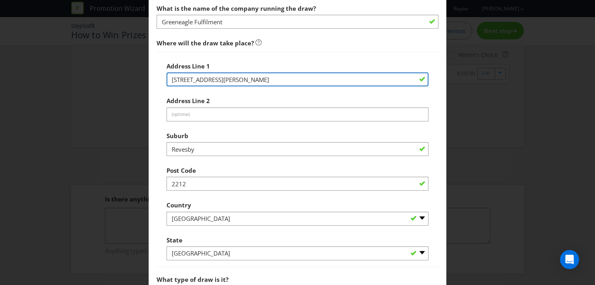
scroll to position [764, 0]
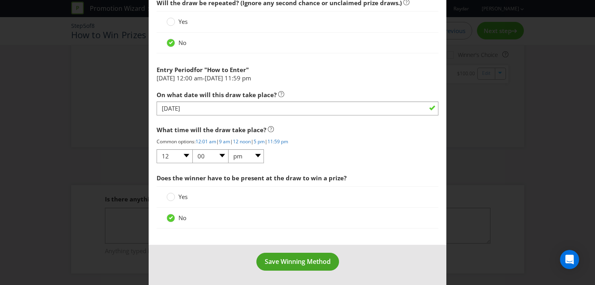
type input "[STREET_ADDRESS][PERSON_NAME]"
click at [283, 265] on span "Save Winning Method" at bounding box center [298, 261] width 66 height 9
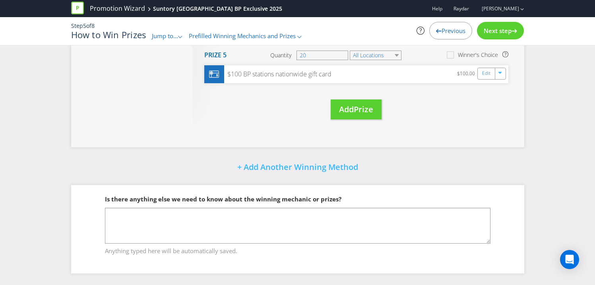
click at [505, 30] on span "Next step" at bounding box center [498, 31] width 28 height 8
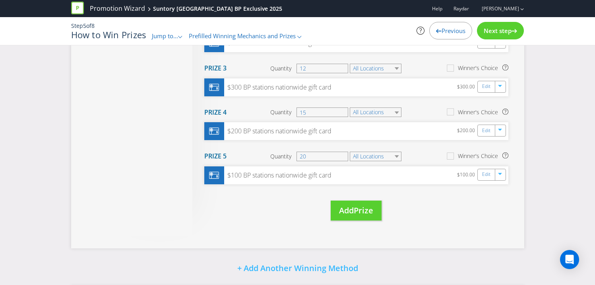
click at [505, 30] on span "Next step" at bounding box center [498, 31] width 28 height 8
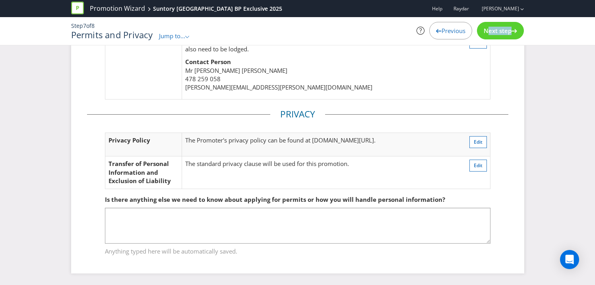
click at [505, 30] on span "Next step" at bounding box center [498, 31] width 28 height 8
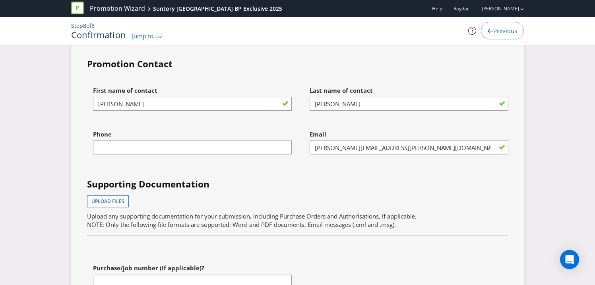
scroll to position [2981, 0]
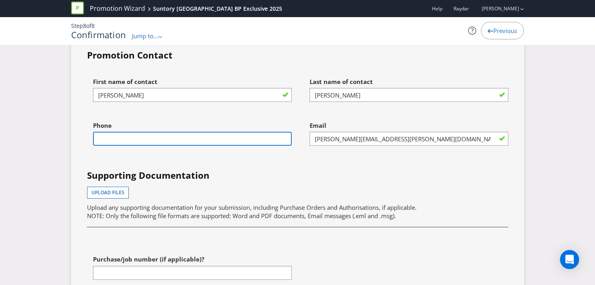
click at [224, 146] on input "text" at bounding box center [192, 139] width 199 height 14
type input "0212541225"
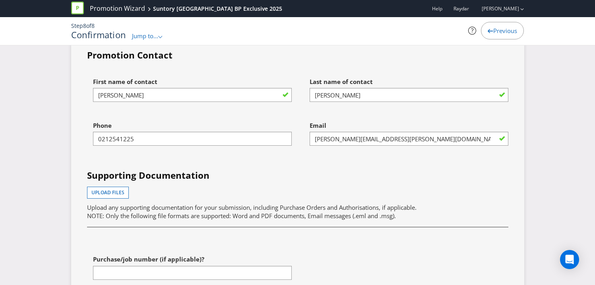
click at [289, 178] on h4 "Supporting Documentation" at bounding box center [297, 175] width 421 height 13
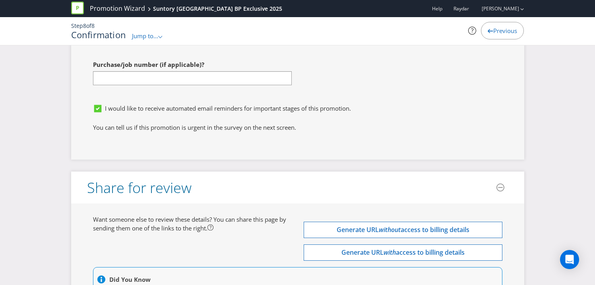
scroll to position [3163, 0]
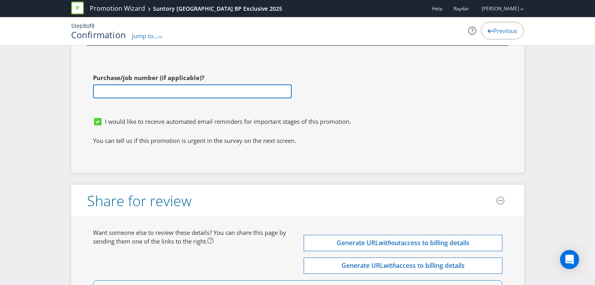
click at [135, 98] on input "text" at bounding box center [192, 91] width 199 height 14
paste input "22438"
click at [97, 98] on input "22438" at bounding box center [192, 91] width 199 height 14
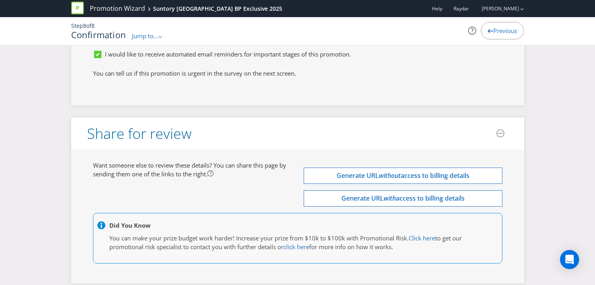
scroll to position [3243, 0]
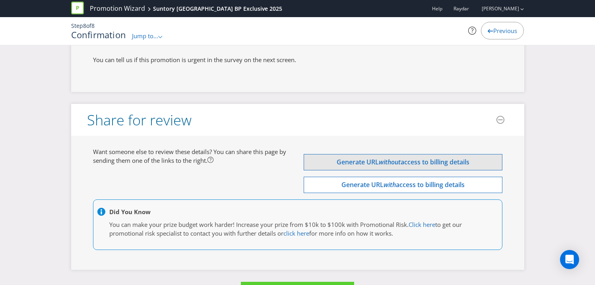
type input "PO:22438"
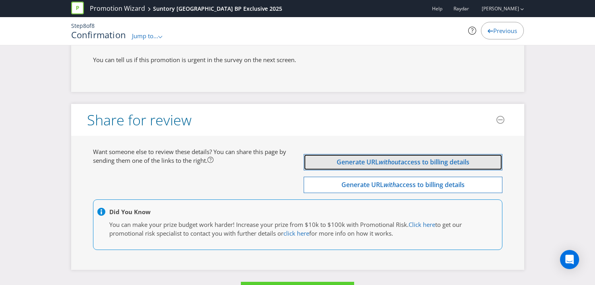
click at [366, 166] on span "Generate URL" at bounding box center [358, 161] width 42 height 9
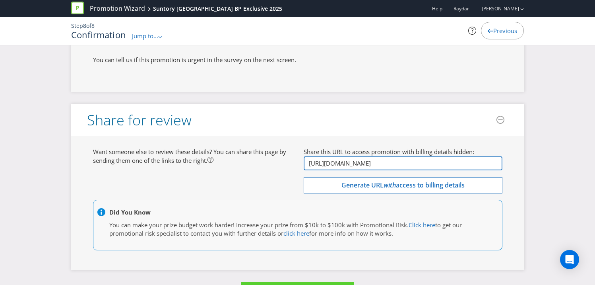
click at [368, 170] on input "[URL][DOMAIN_NAME]" at bounding box center [403, 163] width 199 height 14
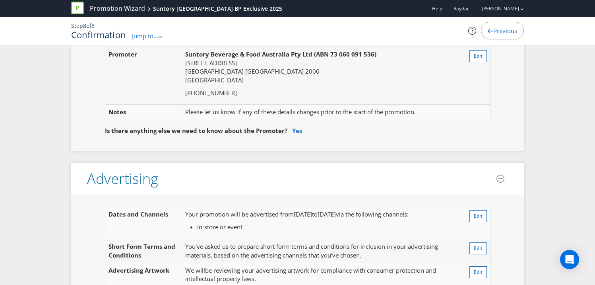
scroll to position [0, 0]
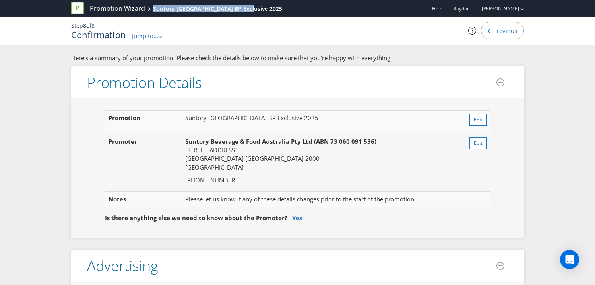
drag, startPoint x: 248, startPoint y: 9, endPoint x: 150, endPoint y: 10, distance: 97.8
click at [150, 10] on div "Promotion Wizard Suntory [GEOGRAPHIC_DATA] BP Exclusive 2025" at bounding box center [179, 8] width 217 height 17
copy div "Suntory [GEOGRAPHIC_DATA] BP Exclusive 2025"
